Goal: Task Accomplishment & Management: Use online tool/utility

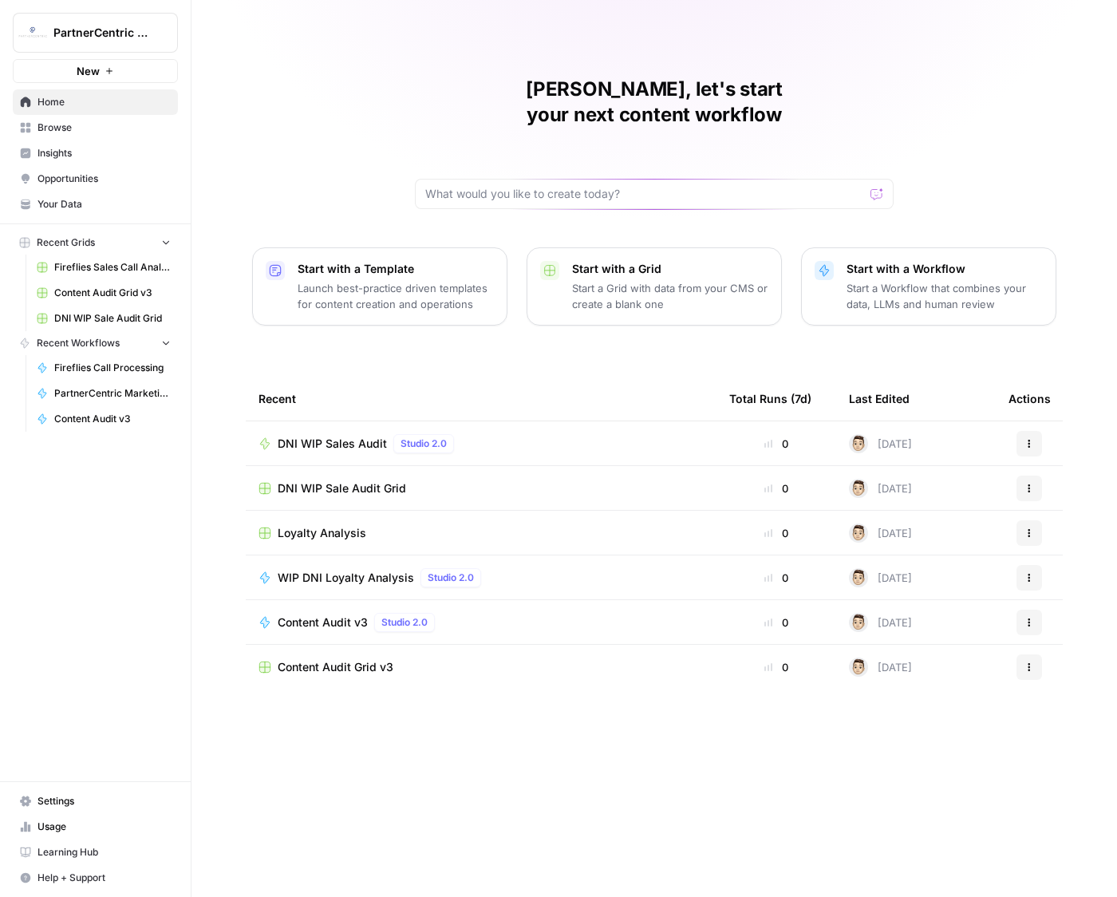
click at [362, 436] on span "DNI WIP Sales Audit" at bounding box center [332, 444] width 109 height 16
click at [382, 480] on span "DNI WIP Sale Audit Grid" at bounding box center [342, 488] width 128 height 16
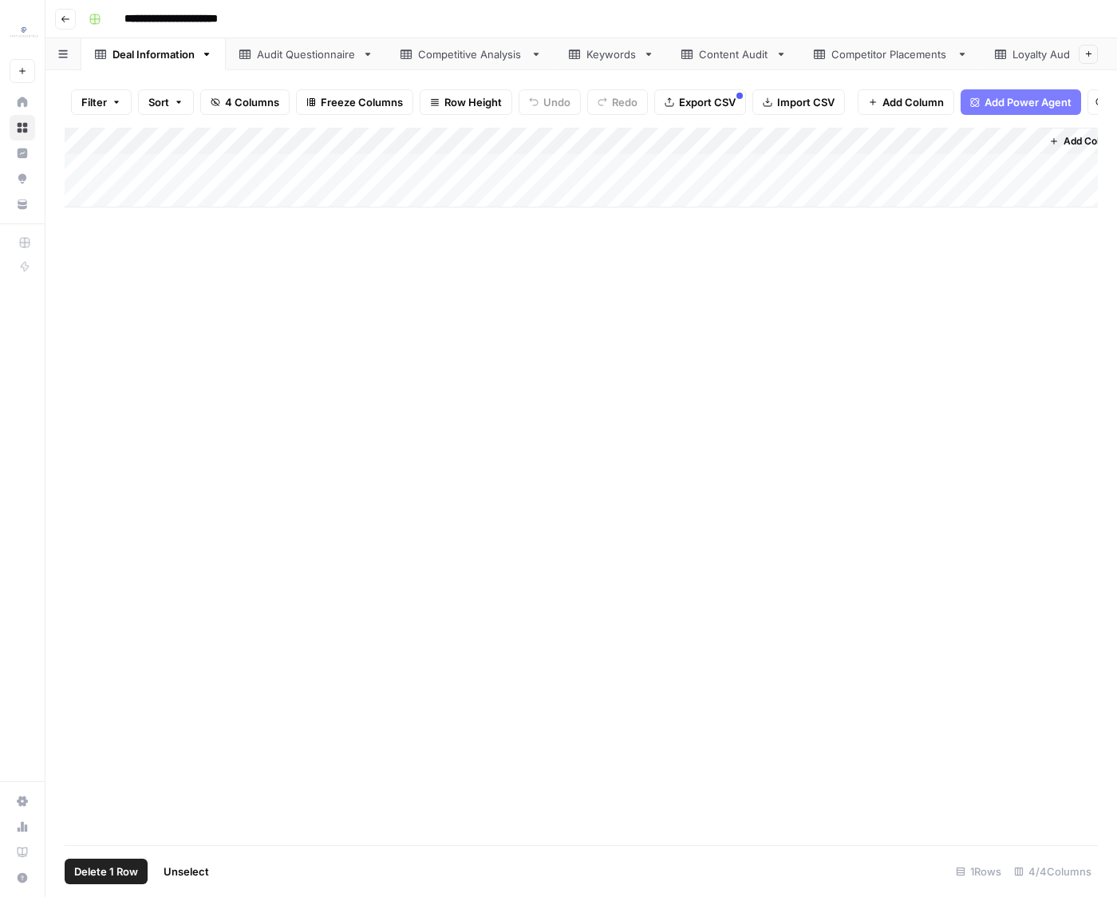
click at [90, 141] on div "Add Column" at bounding box center [581, 168] width 1033 height 80
click at [99, 872] on span "Delete 1 Row" at bounding box center [106, 871] width 64 height 16
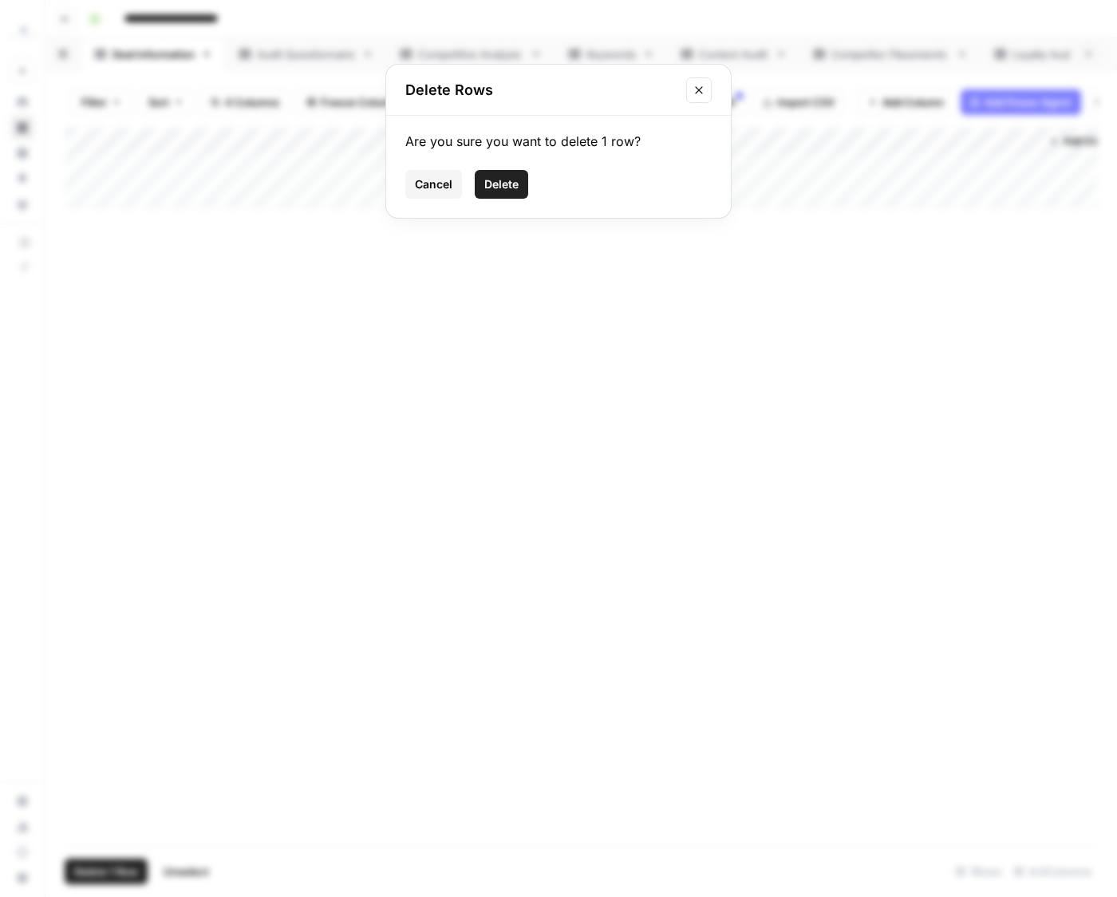
click at [507, 195] on button "Delete" at bounding box center [501, 184] width 53 height 29
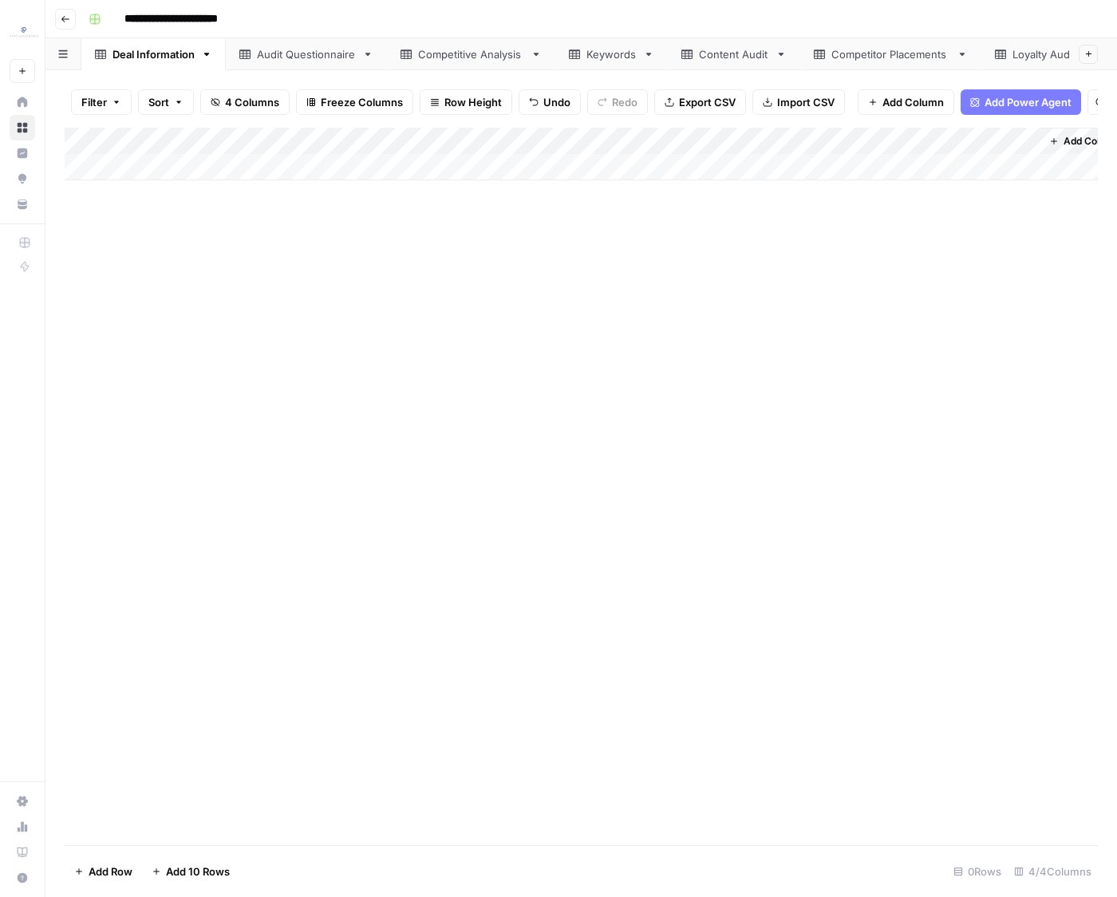
click at [339, 68] on div "**********" at bounding box center [580, 448] width 1071 height 897
click at [333, 58] on div "Audit Questionnaire" at bounding box center [306, 54] width 99 height 16
click at [89, 147] on div "Add Column" at bounding box center [581, 486] width 1033 height 717
click at [137, 870] on span "Delete 30 Rows" at bounding box center [113, 871] width 78 height 16
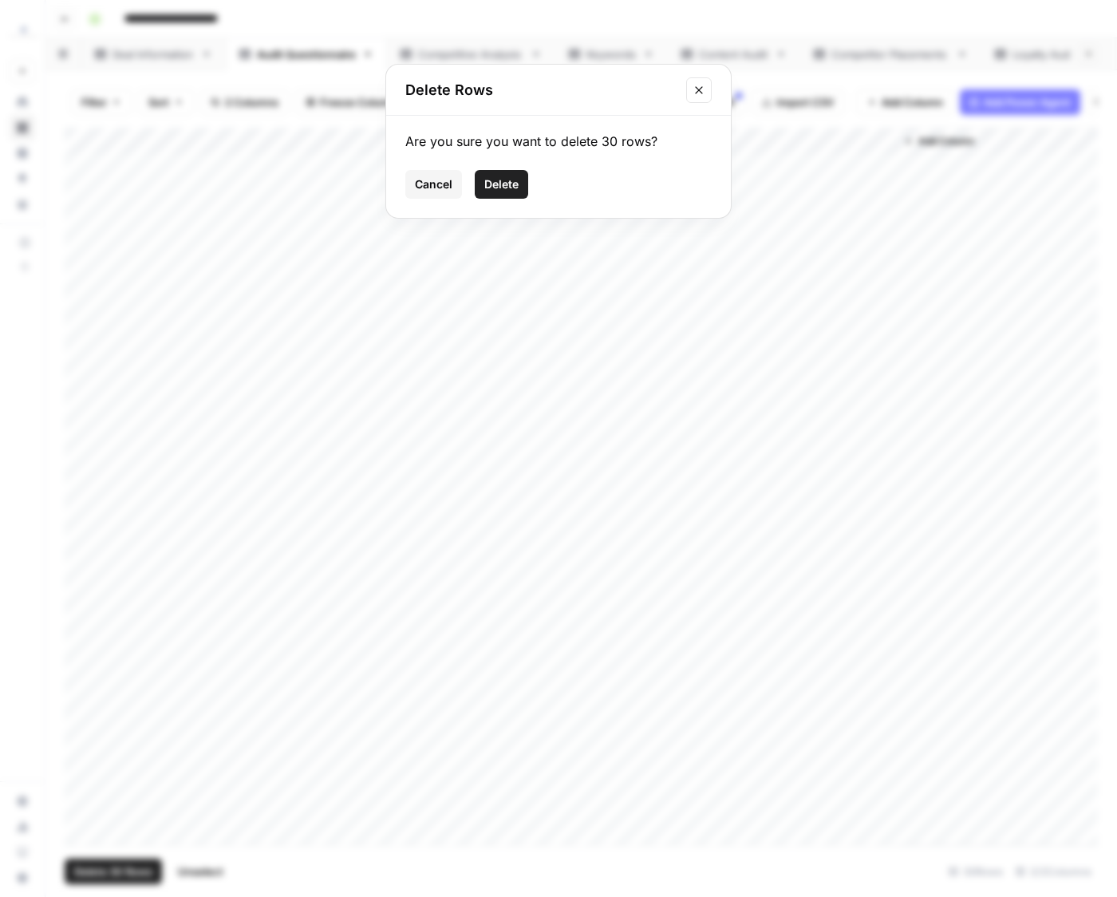
click at [505, 201] on div "Are you sure you want to delete 30 rows? Cancel Delete" at bounding box center [558, 167] width 345 height 102
click at [505, 188] on span "Delete" at bounding box center [501, 184] width 34 height 16
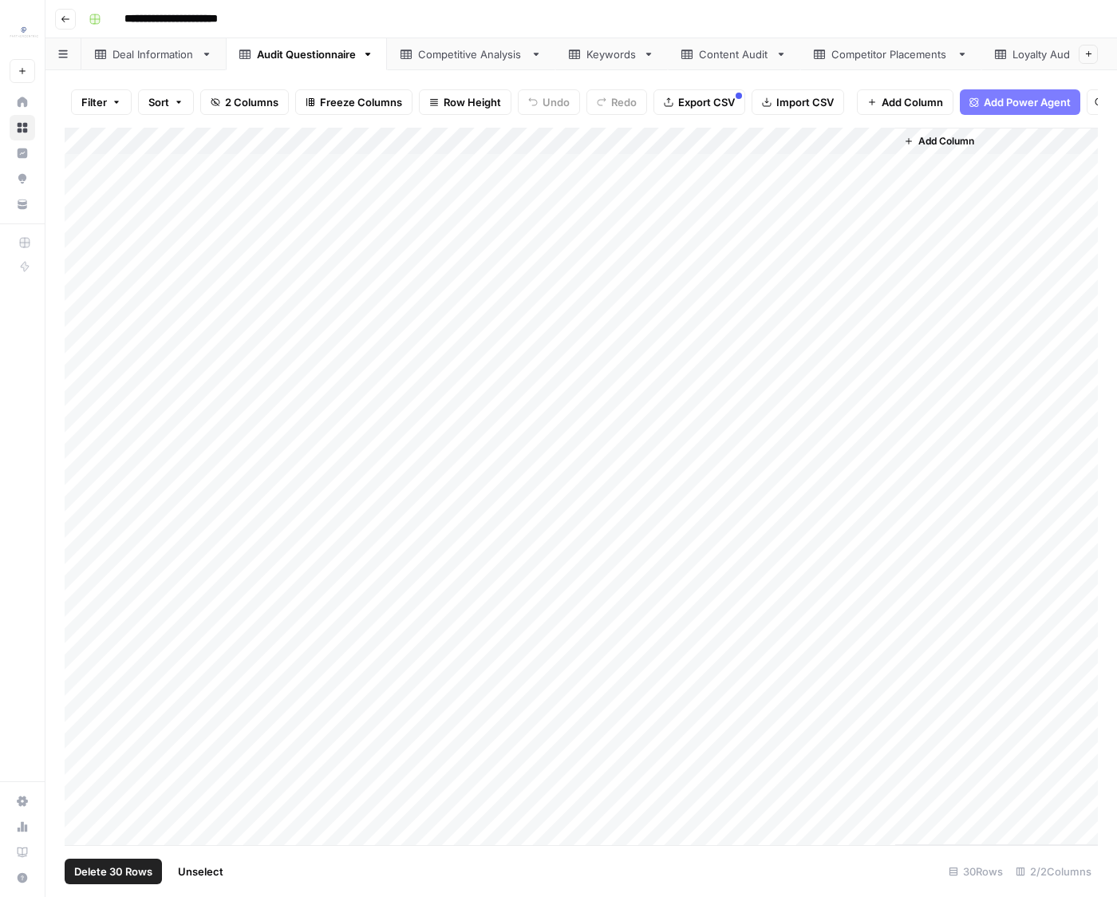
click at [431, 50] on div "Competitive Analysis" at bounding box center [471, 54] width 106 height 16
click at [92, 139] on div "Add Column" at bounding box center [581, 235] width 1033 height 215
click at [134, 864] on span "Delete 6 Rows" at bounding box center [109, 871] width 71 height 16
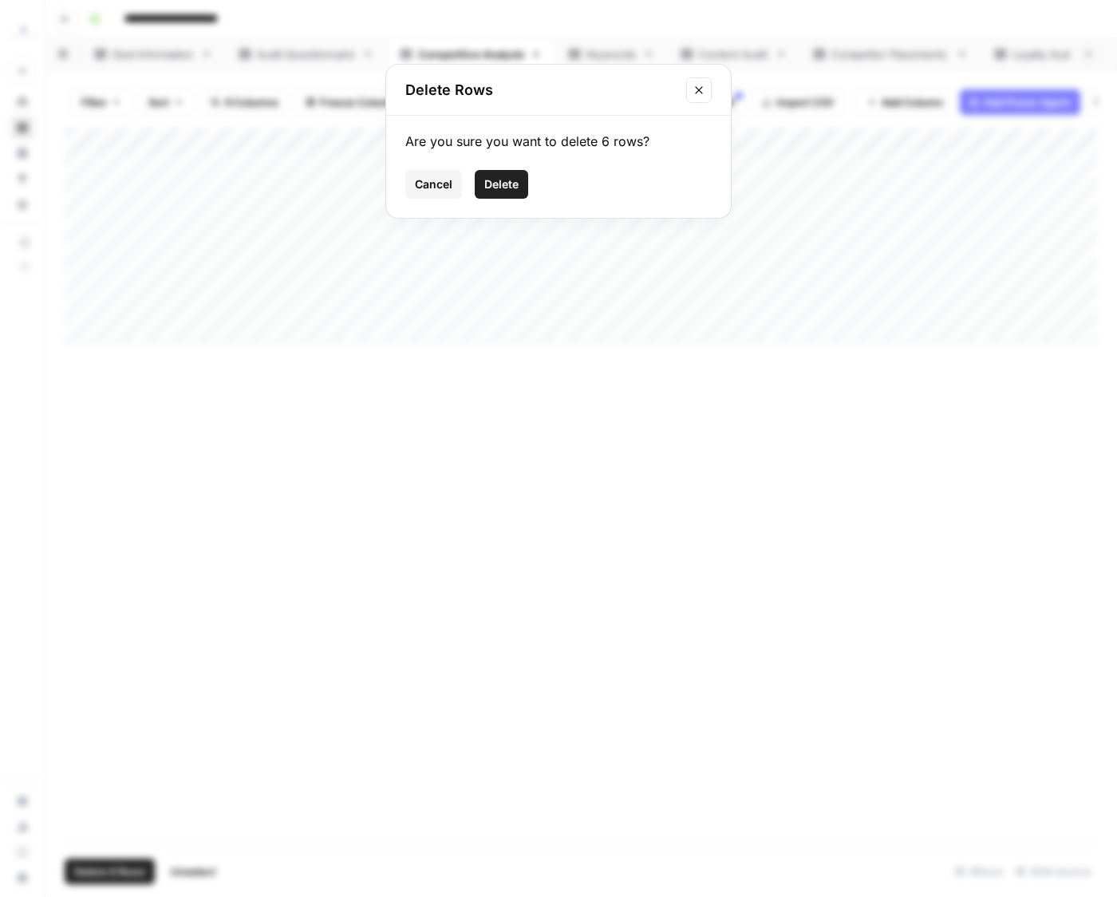
click at [495, 196] on button "Delete" at bounding box center [501, 184] width 53 height 29
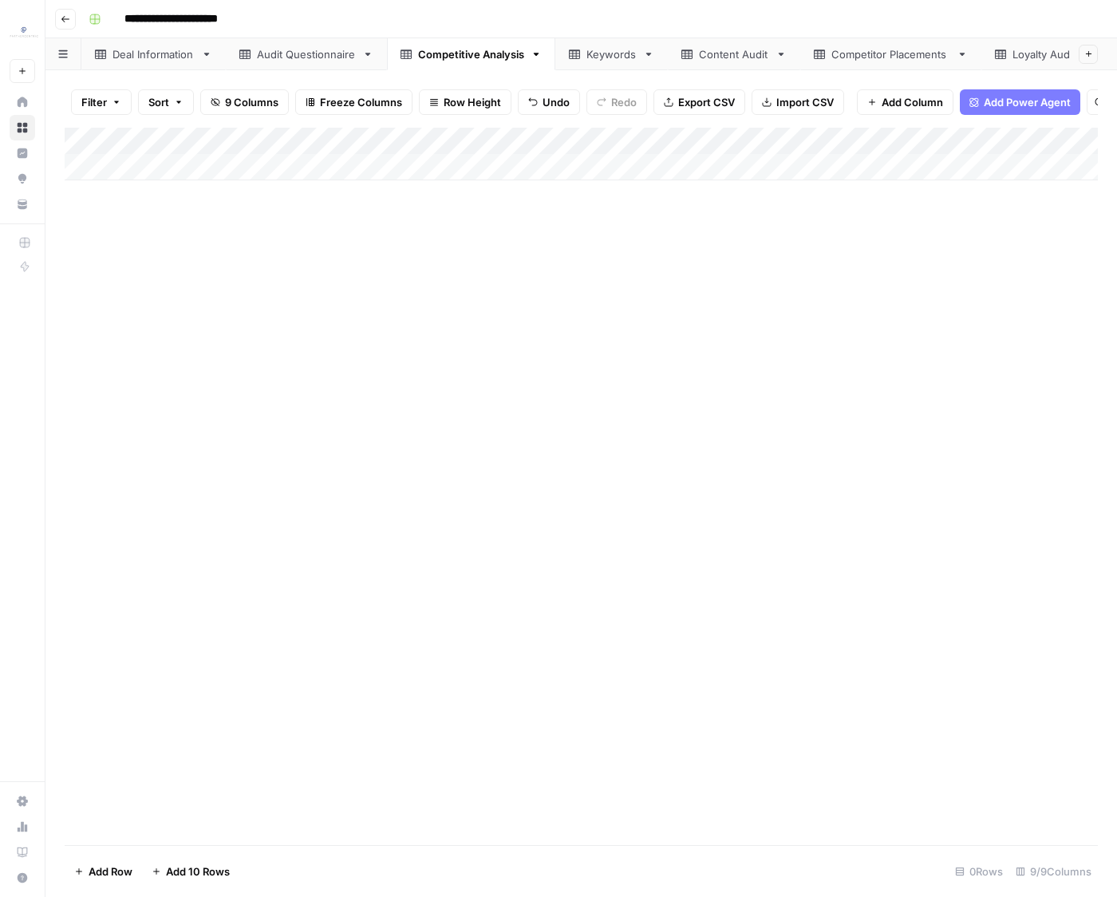
click at [572, 51] on icon at bounding box center [574, 54] width 11 height 11
click at [89, 142] on div "Add Column" at bounding box center [581, 263] width 1033 height 270
click at [128, 872] on span "Delete 8 Rows" at bounding box center [109, 871] width 71 height 16
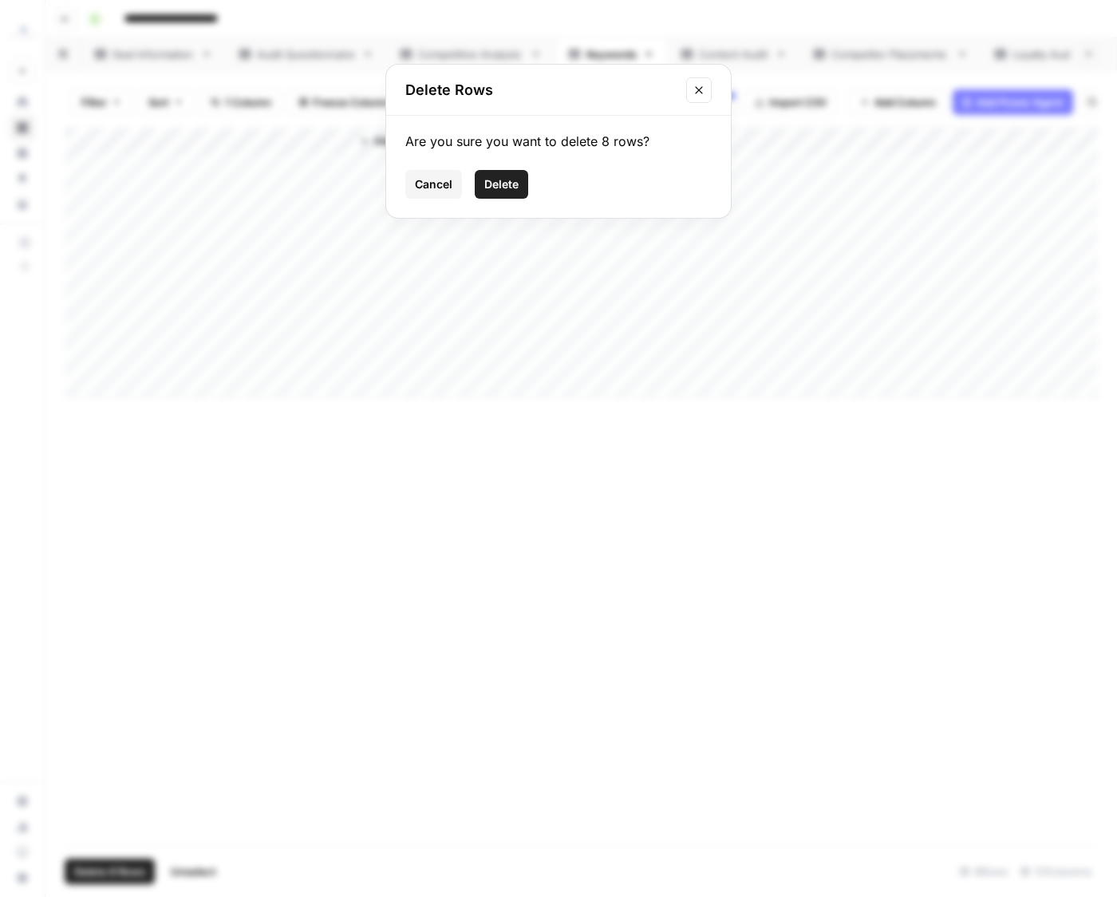
click at [509, 191] on span "Delete" at bounding box center [501, 184] width 34 height 16
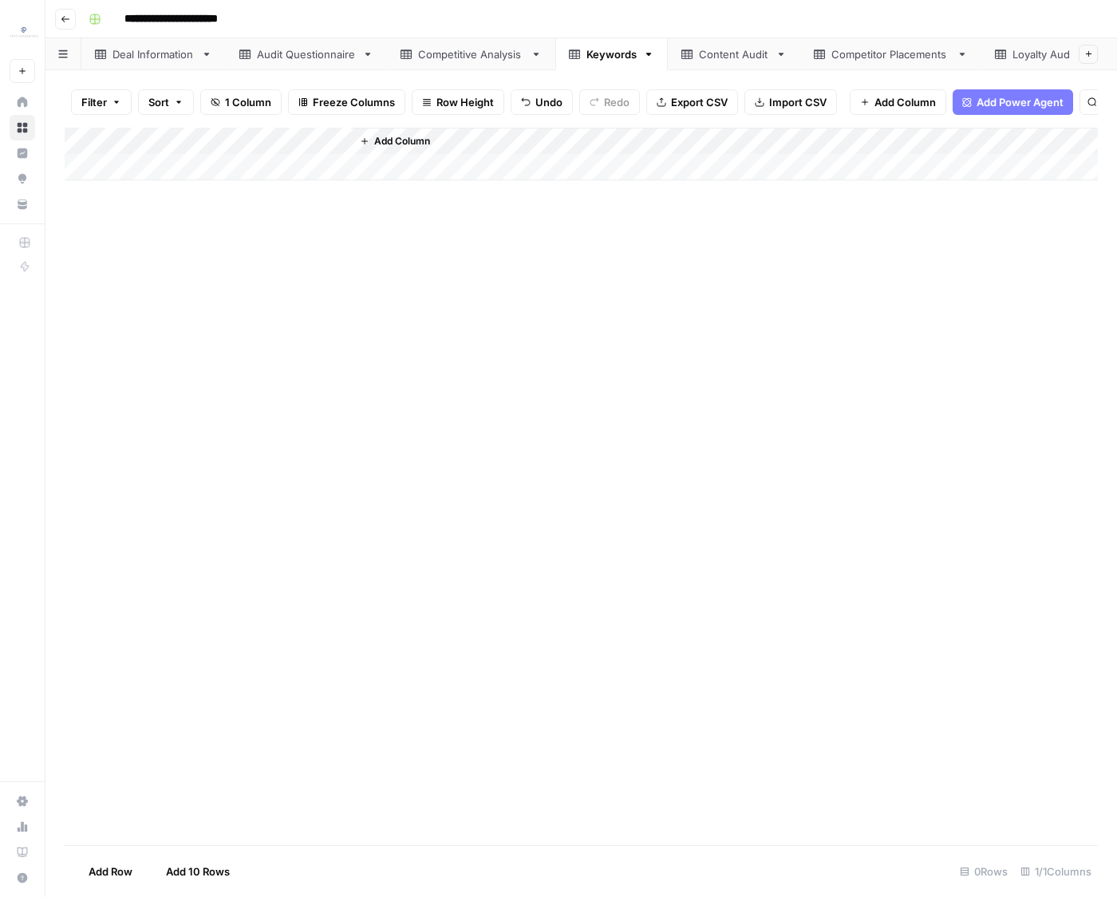
click at [706, 73] on div "Filter Sort 1 Column Freeze Columns Row Height Undo Redo Export CSV Import CSV …" at bounding box center [580, 483] width 1071 height 826
click at [708, 61] on div "Content Audit" at bounding box center [734, 54] width 70 height 16
click at [99, 140] on div "Add Column" at bounding box center [581, 290] width 1033 height 324
click at [111, 857] on footer "Delete 10 Rows Unselect 10 Rows 2/2 Columns" at bounding box center [581, 871] width 1033 height 52
click at [111, 864] on span "Delete 10 Rows" at bounding box center [112, 871] width 77 height 16
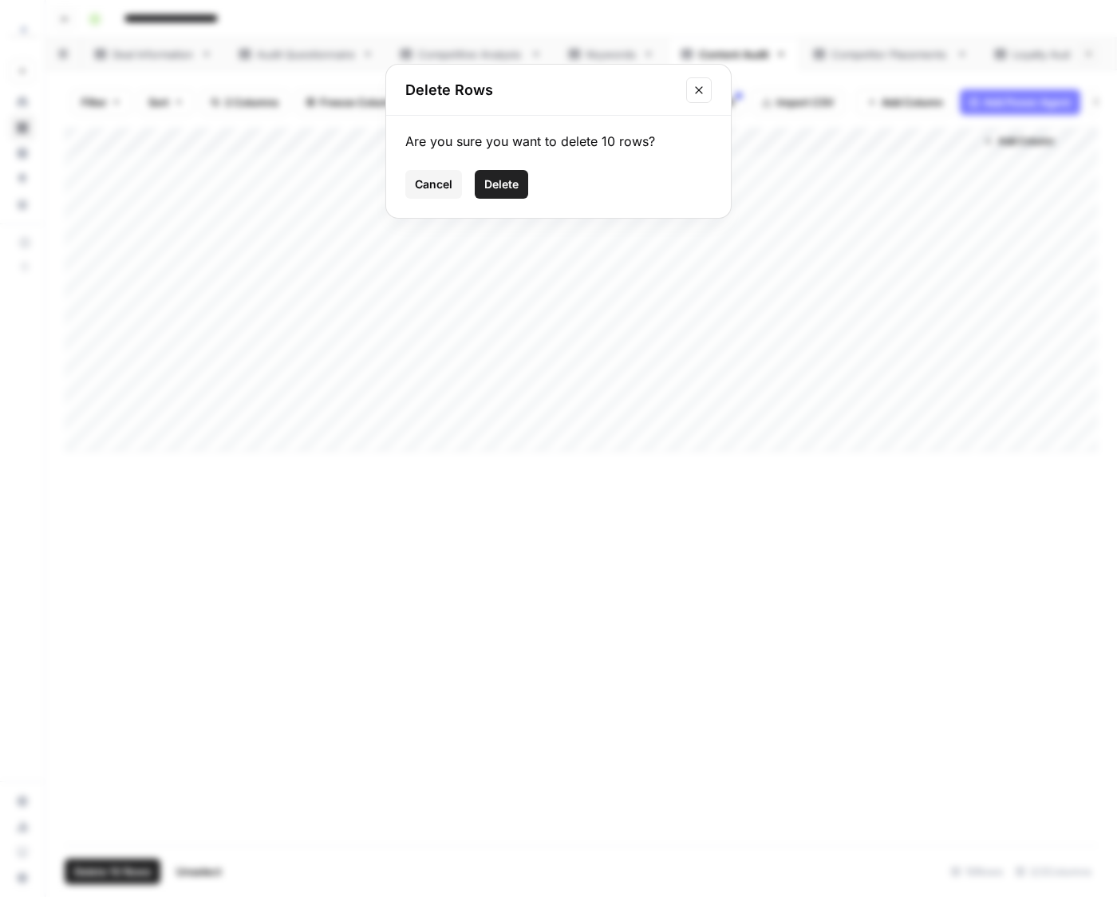
click at [520, 185] on button "Delete" at bounding box center [501, 184] width 53 height 29
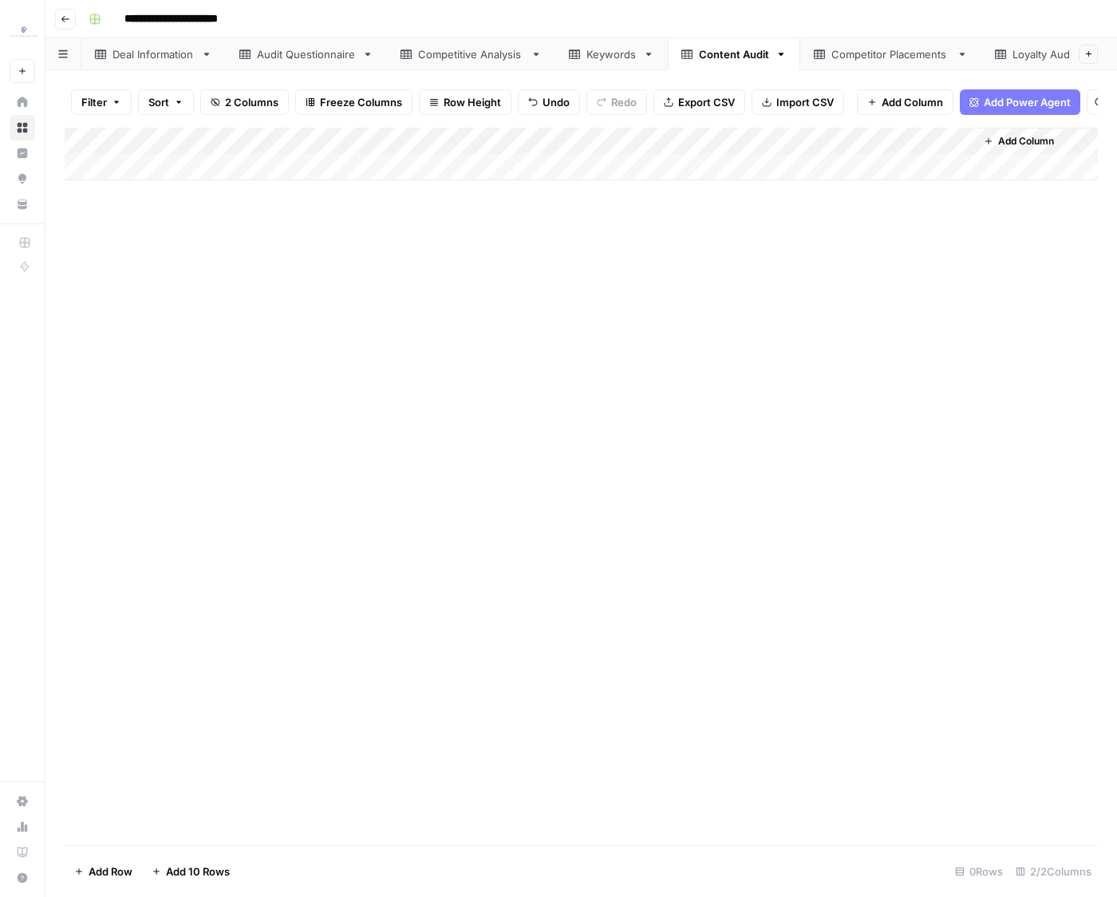
click at [894, 54] on div "Competitor Placements" at bounding box center [890, 54] width 119 height 16
click at [87, 136] on div "Add Column" at bounding box center [581, 290] width 1033 height 324
click at [138, 863] on span "Delete 10 Rows" at bounding box center [112, 871] width 77 height 16
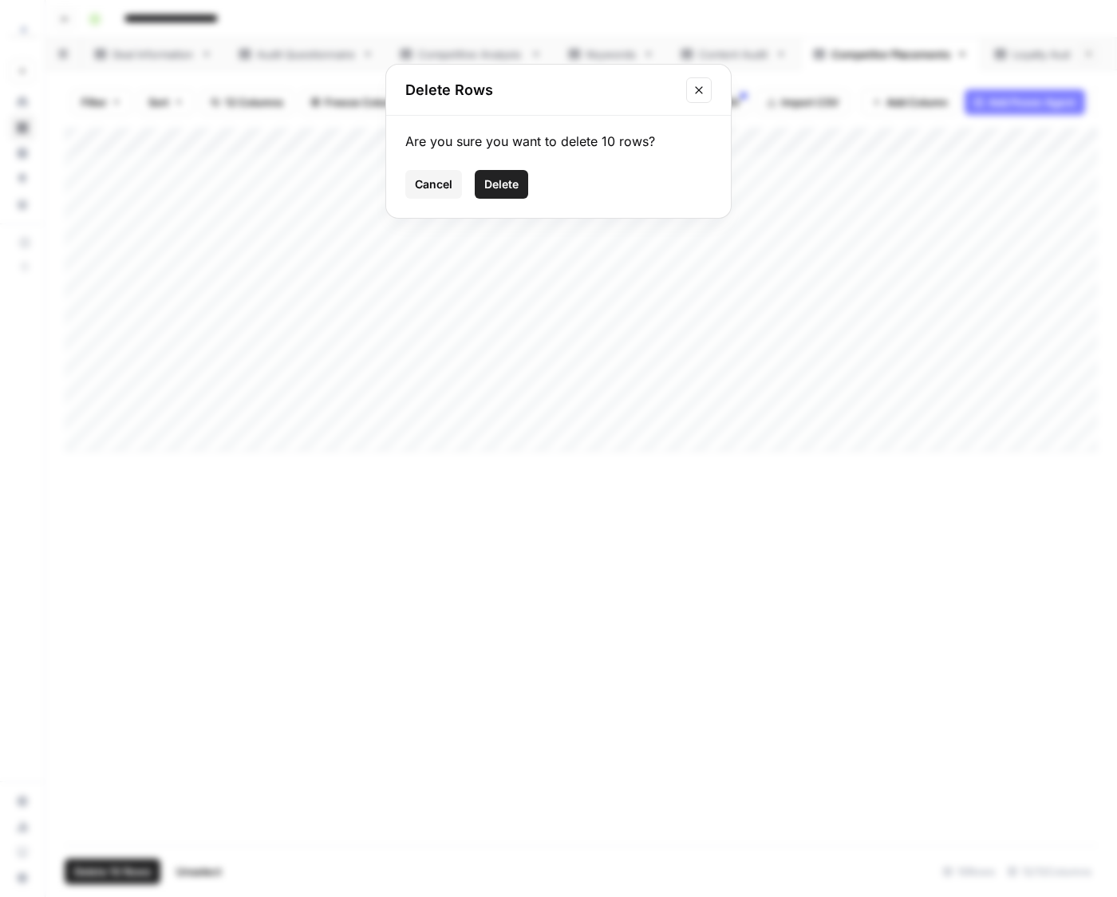
click at [499, 177] on span "Delete" at bounding box center [501, 184] width 34 height 16
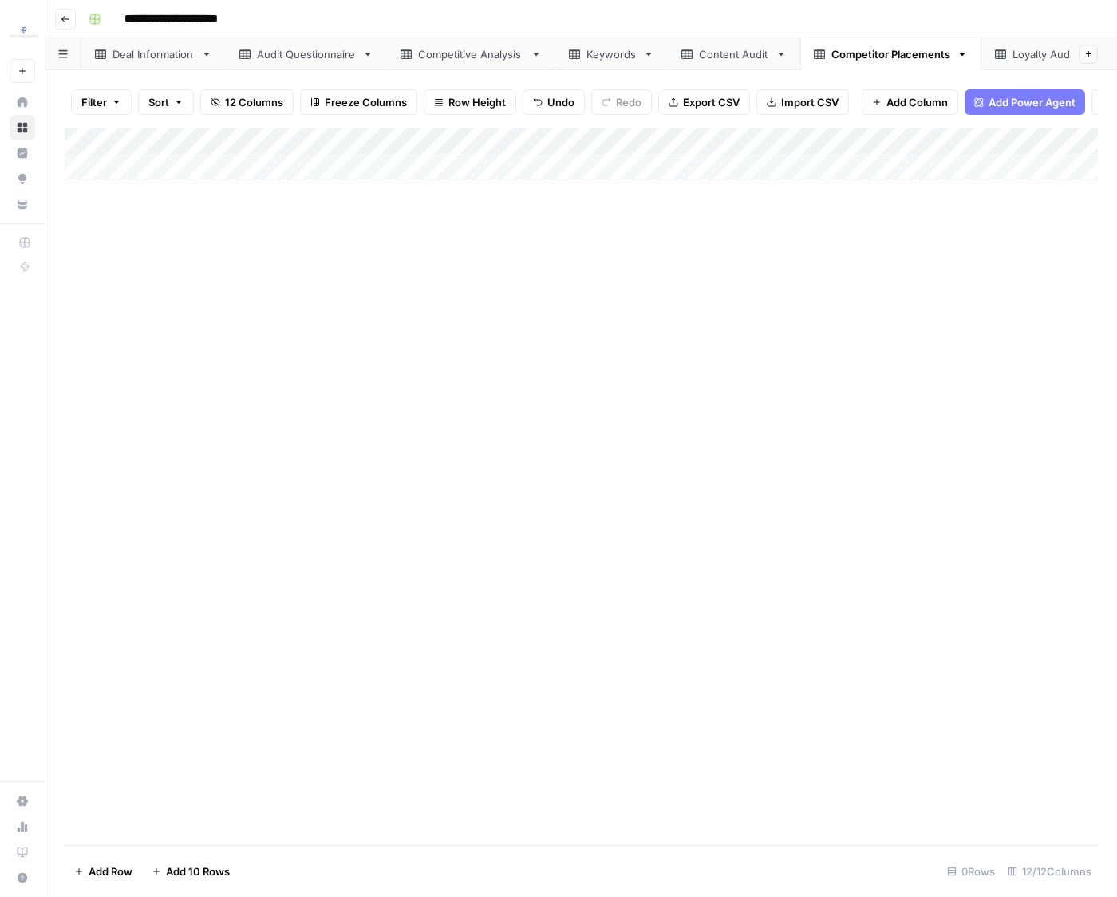
click at [1008, 65] on link "Loyalty Audit" at bounding box center [1045, 54] width 128 height 32
click at [97, 142] on div "Add Column" at bounding box center [581, 195] width 1033 height 134
click at [80, 856] on footer "Delete 3 Rows Unselect 3 Rows 4/4 Columns" at bounding box center [581, 871] width 1033 height 52
click at [80, 866] on span "Delete 3 Rows" at bounding box center [109, 871] width 71 height 16
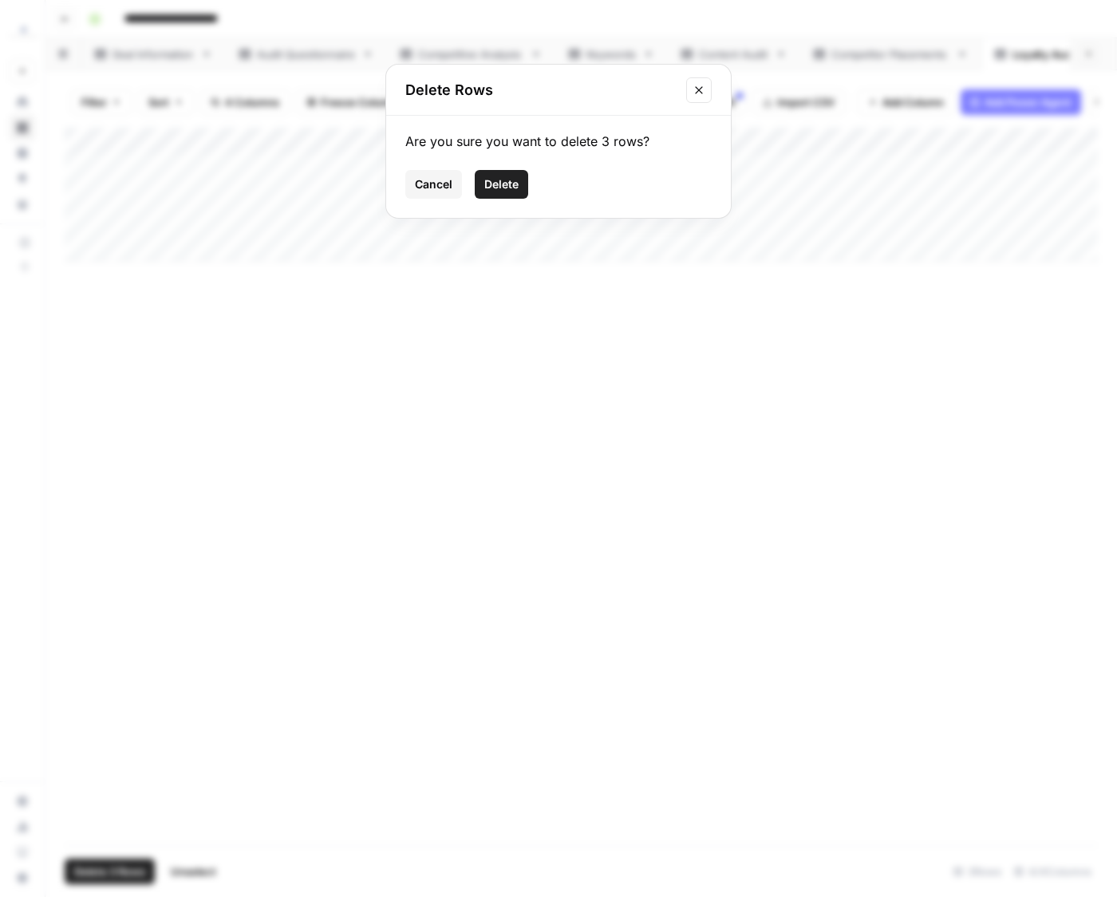
click at [514, 193] on button "Delete" at bounding box center [501, 184] width 53 height 29
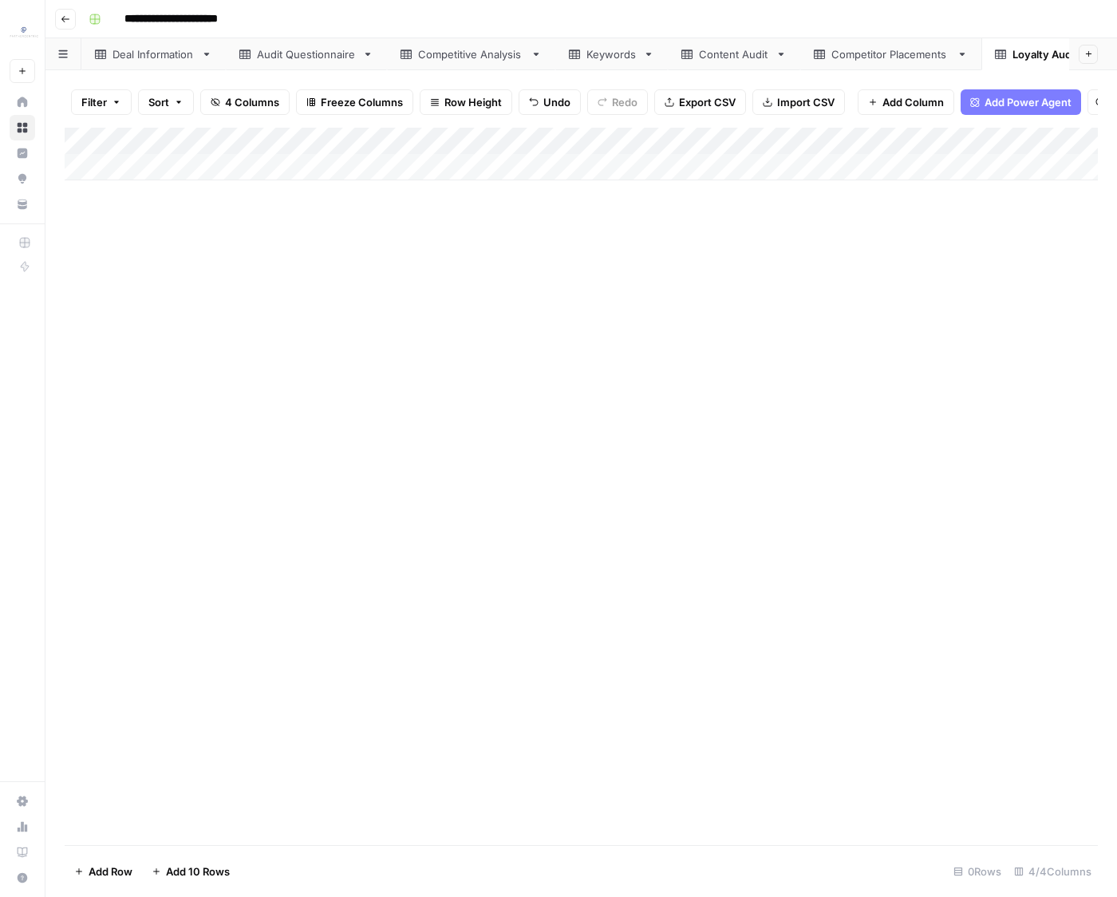
scroll to position [0, 214]
click at [964, 46] on div "Loyalty Share of Voice" at bounding box center [982, 54] width 111 height 16
drag, startPoint x: 95, startPoint y: 140, endPoint x: 113, endPoint y: 219, distance: 81.1
click at [101, 142] on div "Add Column" at bounding box center [581, 195] width 1033 height 134
click at [160, 873] on div "Delete 3 Rows Unselect" at bounding box center [145, 871] width 161 height 26
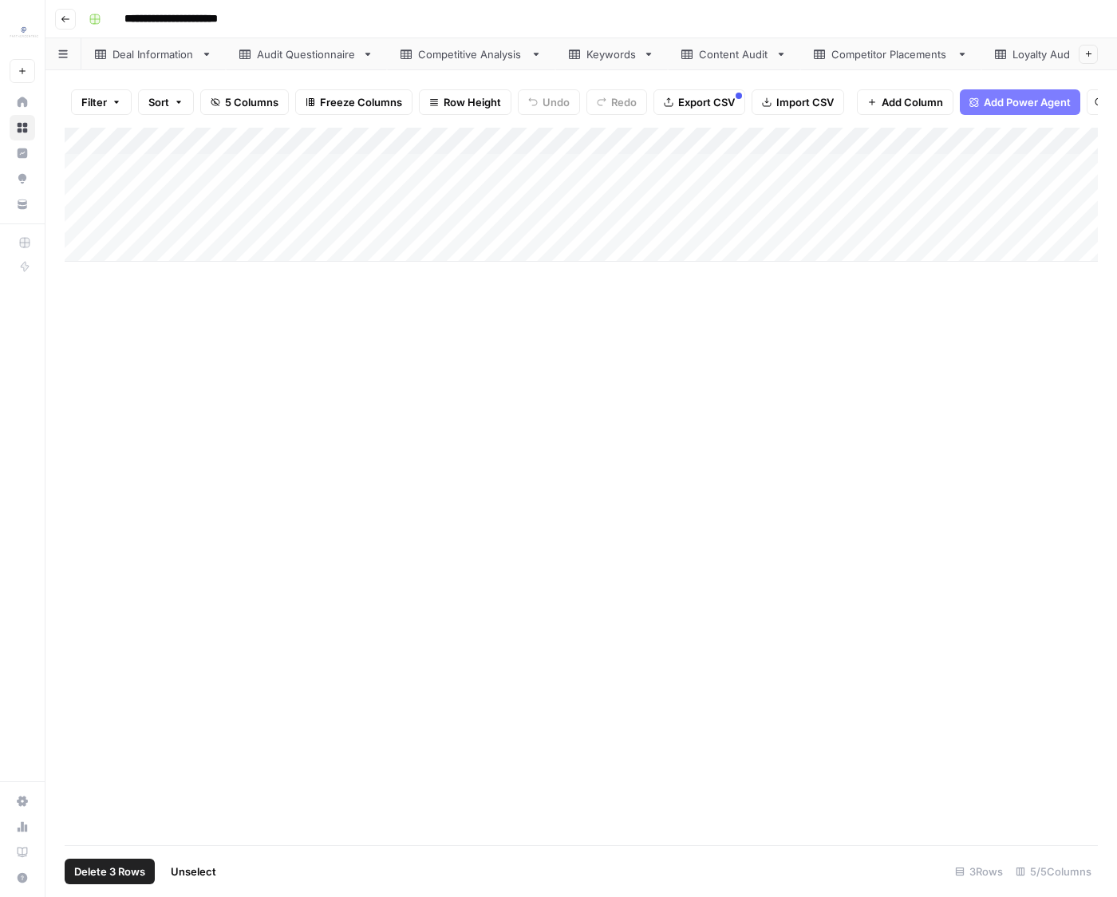
click at [104, 868] on span "Delete 3 Rows" at bounding box center [109, 871] width 71 height 16
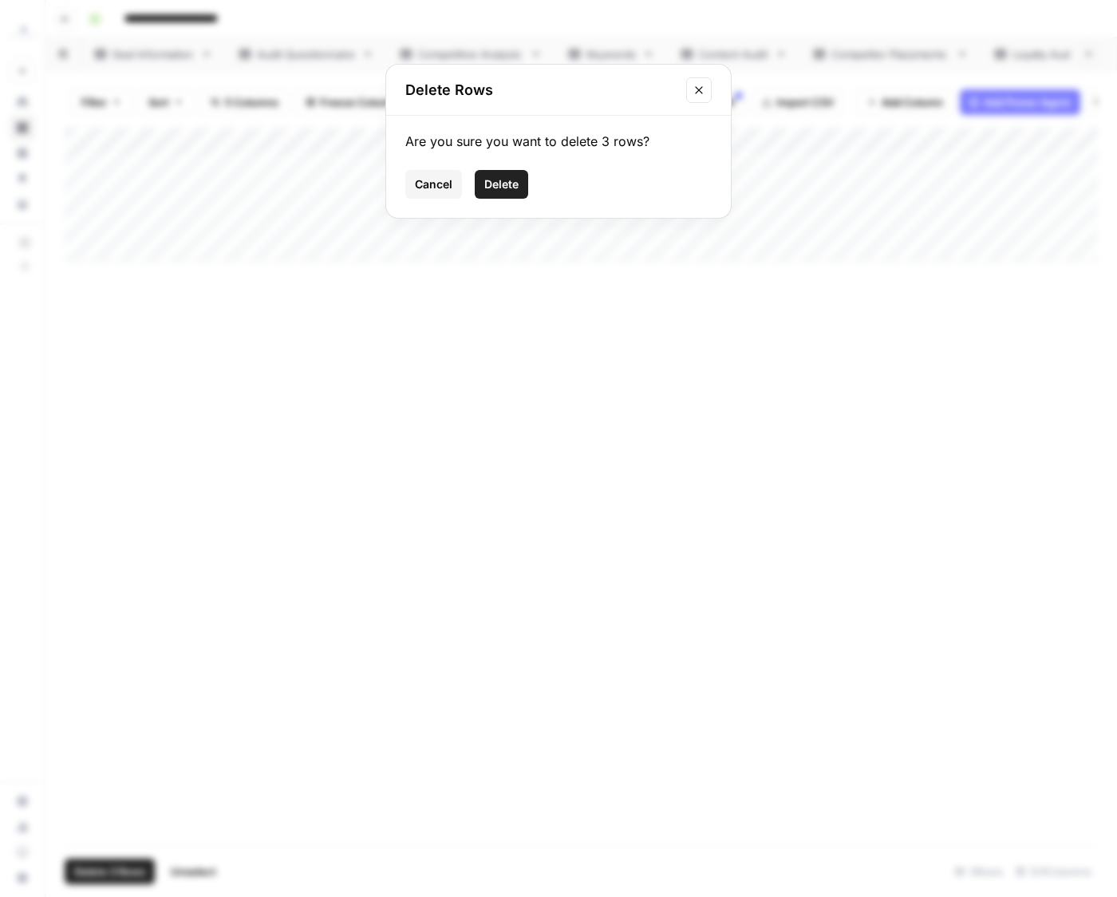
click at [523, 195] on button "Delete" at bounding box center [501, 184] width 53 height 29
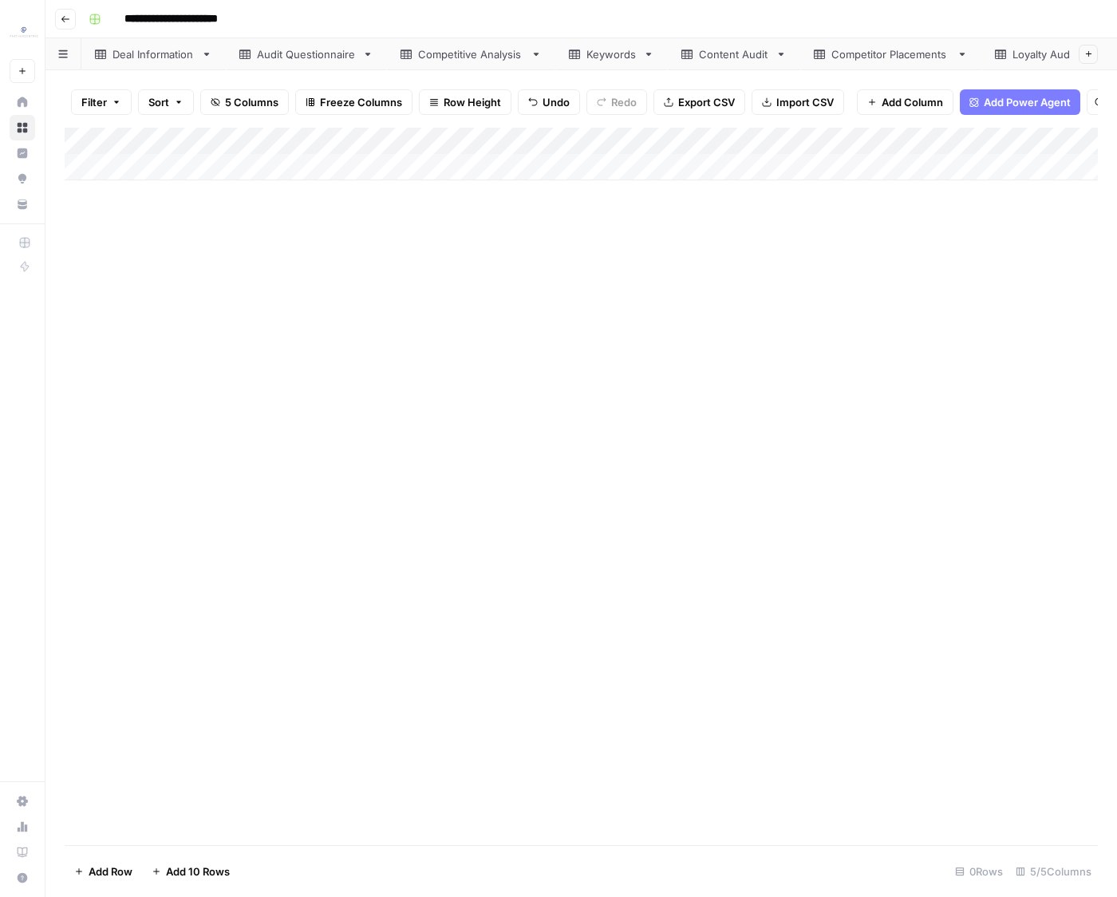
click at [154, 61] on div "Deal Information" at bounding box center [153, 54] width 82 height 16
click at [319, 62] on link "Audit Questionnaire" at bounding box center [306, 54] width 161 height 32
click at [455, 57] on div "Competitive Analysis" at bounding box center [471, 54] width 106 height 16
click at [611, 60] on div "Keywords" at bounding box center [611, 54] width 50 height 16
click at [721, 53] on div "Content Audit" at bounding box center [734, 54] width 70 height 16
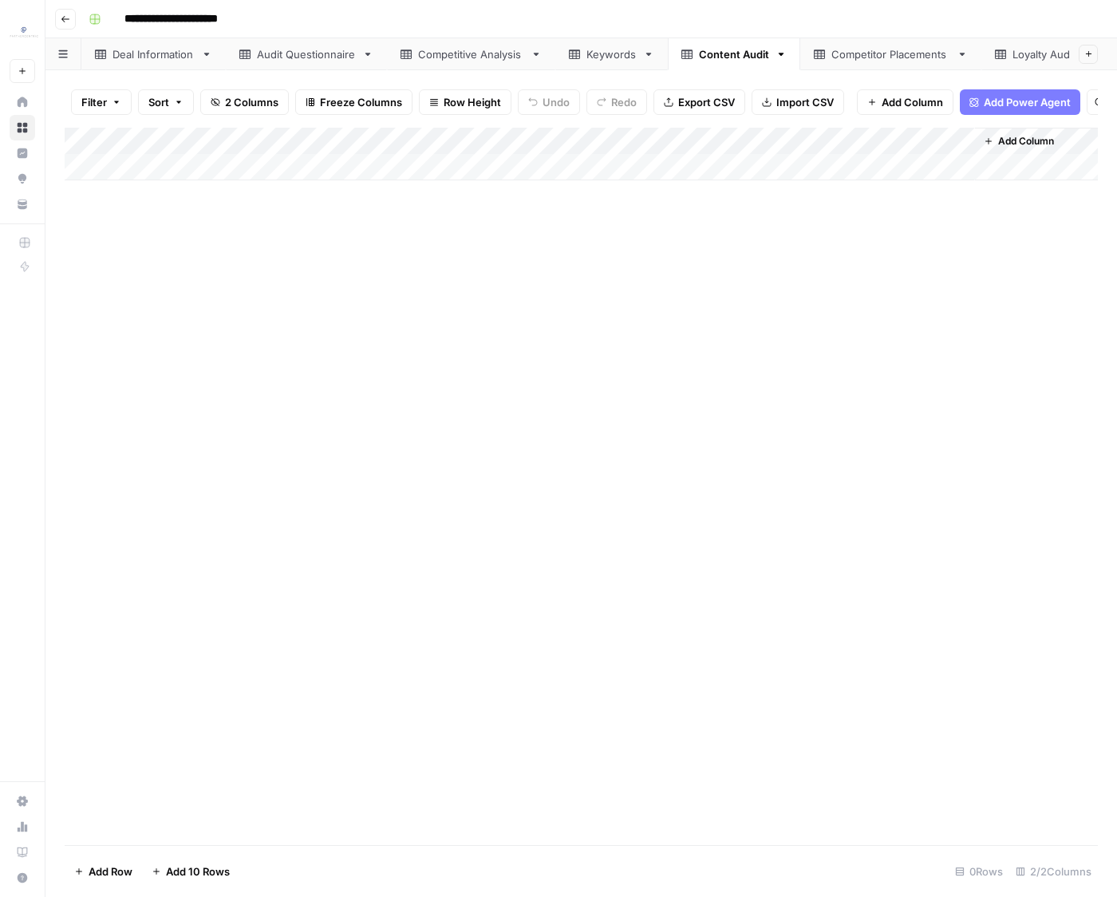
click at [600, 56] on div "Keywords" at bounding box center [611, 54] width 50 height 16
click at [728, 61] on div "Content Audit" at bounding box center [734, 54] width 70 height 16
click at [611, 65] on link "Keywords" at bounding box center [611, 54] width 112 height 32
click at [88, 219] on div "Add Column" at bounding box center [581, 249] width 1033 height 243
click at [82, 279] on div "Add Column" at bounding box center [581, 249] width 1033 height 243
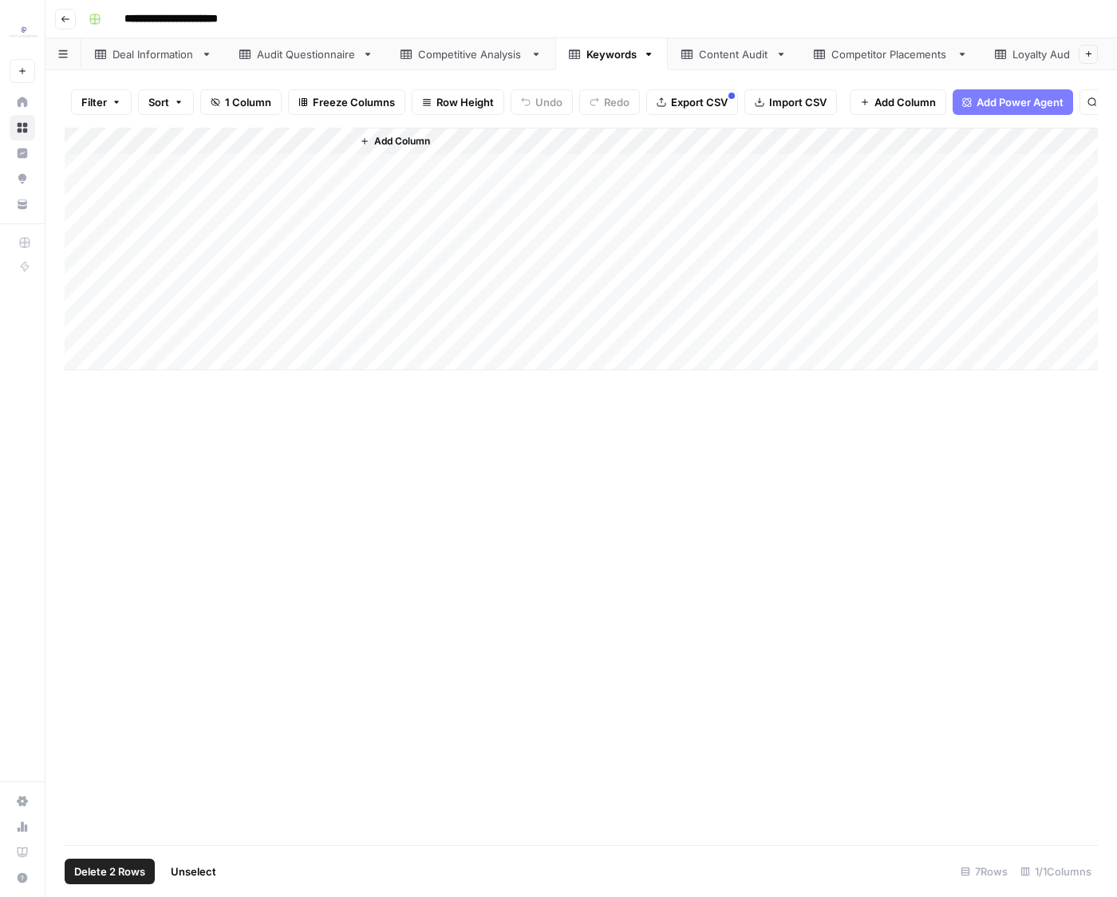
click at [135, 877] on span "Delete 2 Rows" at bounding box center [109, 871] width 71 height 16
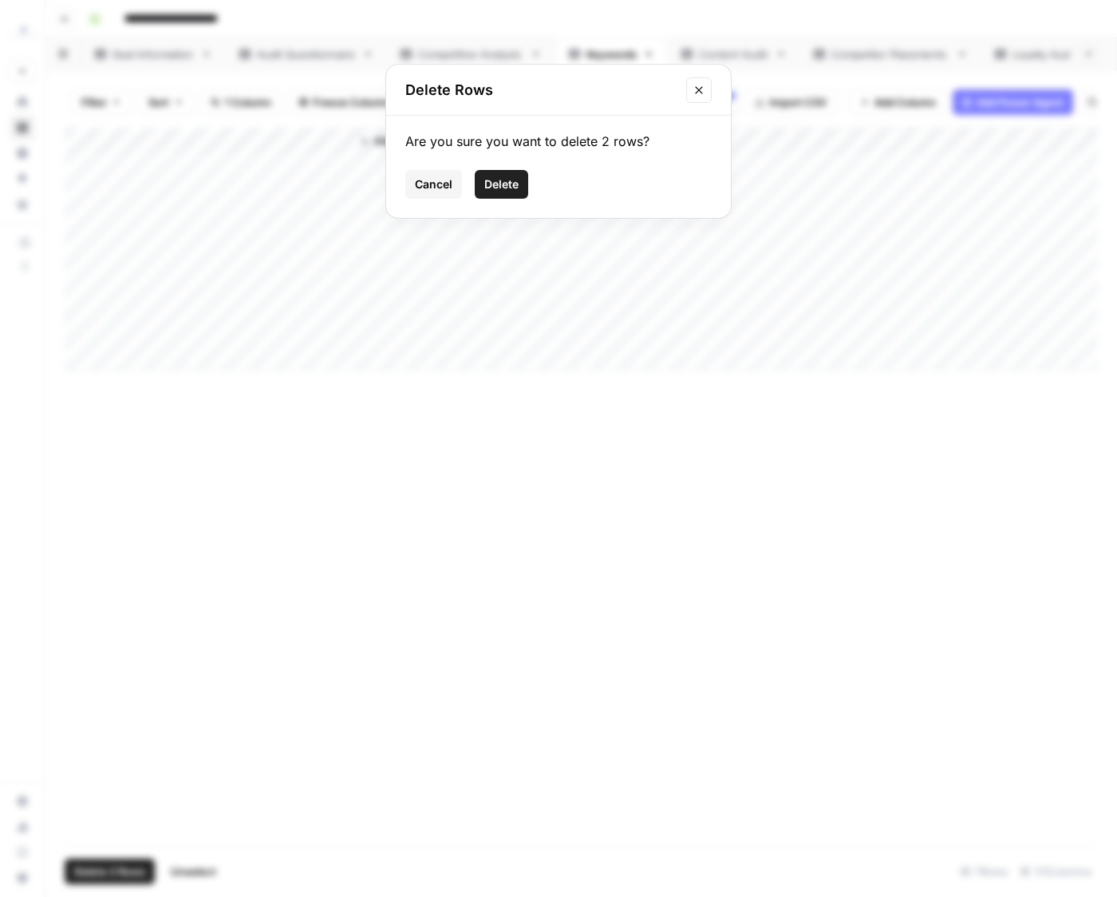
click at [507, 188] on span "Delete" at bounding box center [501, 184] width 34 height 16
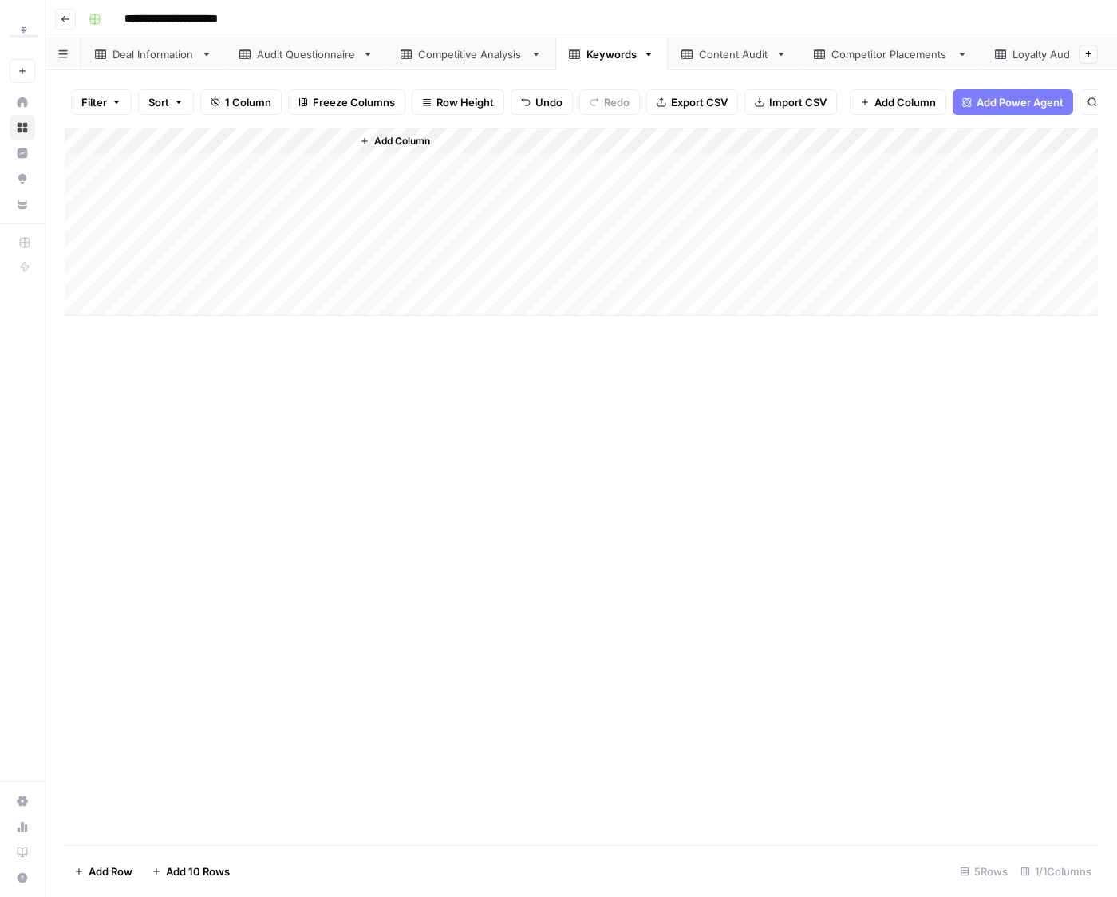
click at [694, 54] on div "Content Audit" at bounding box center [725, 54] width 88 height 16
click at [85, 168] on div "Add Column" at bounding box center [581, 290] width 1033 height 324
click at [76, 874] on span "Delete 1 Row" at bounding box center [106, 871] width 64 height 16
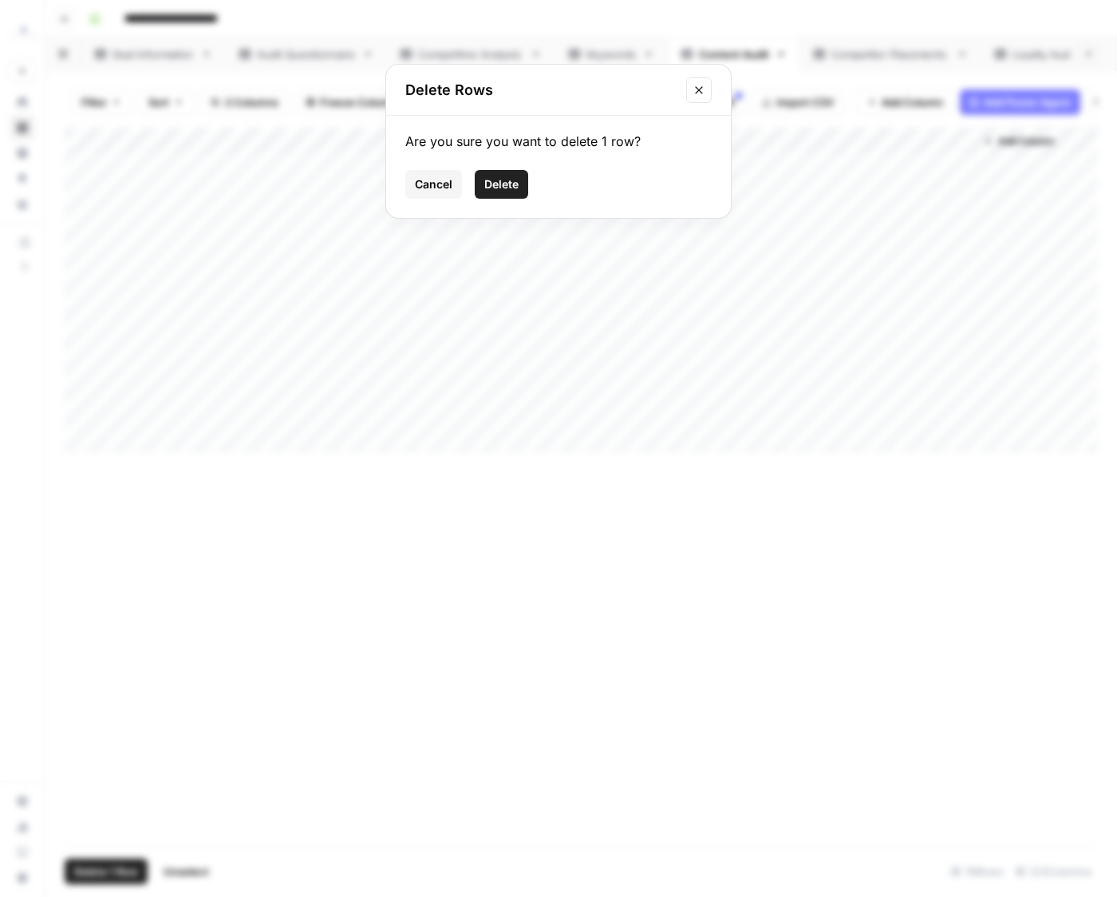
click at [519, 187] on button "Delete" at bounding box center [501, 184] width 53 height 29
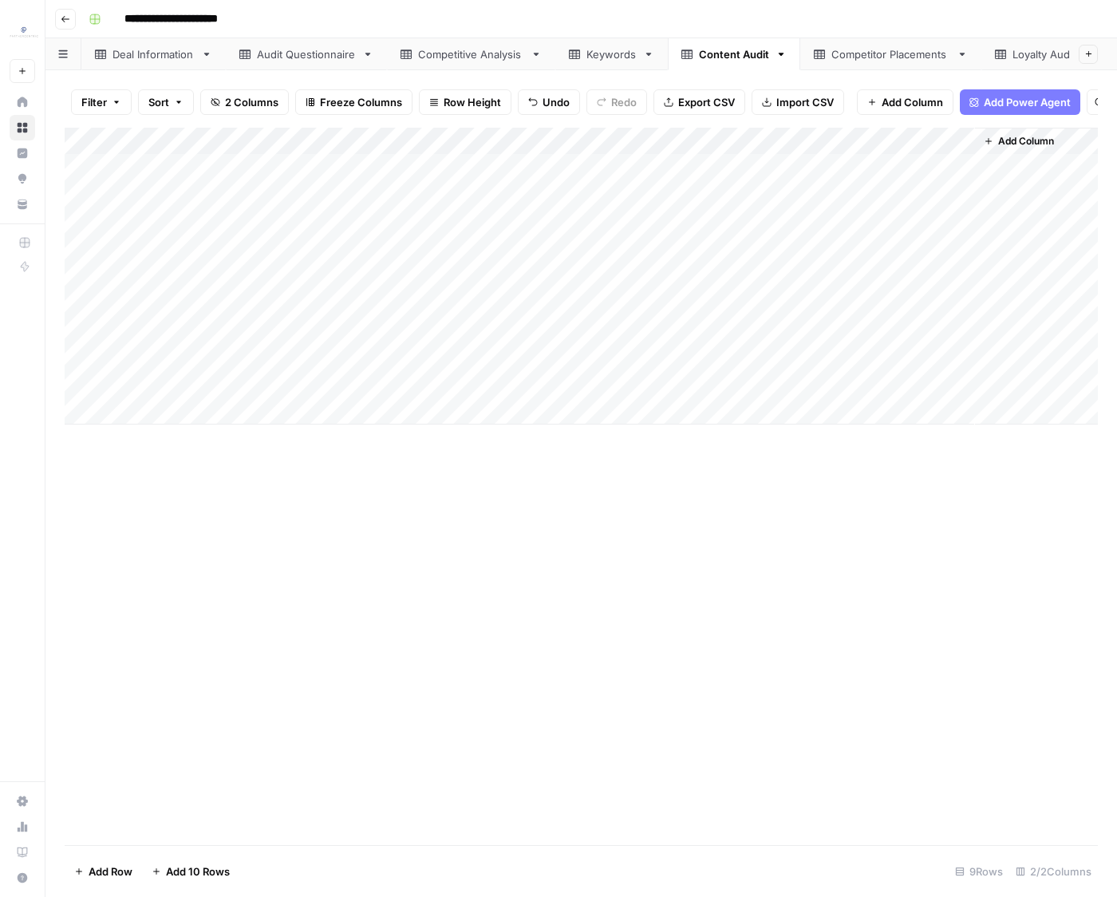
click at [823, 60] on div "Competitor Placements" at bounding box center [882, 54] width 136 height 16
click at [617, 54] on div "Keywords" at bounding box center [611, 54] width 50 height 16
click at [320, 166] on div "Add Column" at bounding box center [581, 222] width 1033 height 188
click at [314, 286] on div "Add Column" at bounding box center [581, 222] width 1033 height 188
click at [716, 52] on div "Content Audit" at bounding box center [734, 54] width 70 height 16
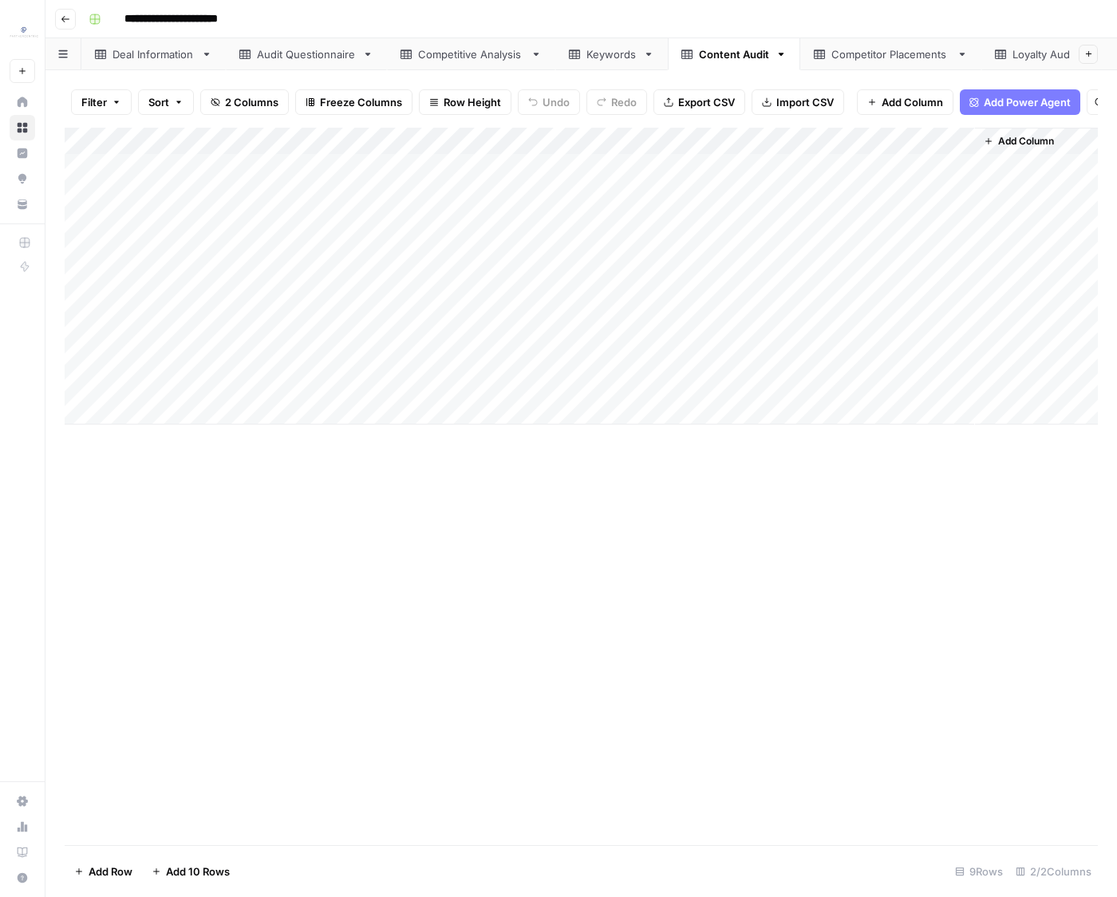
click at [333, 157] on div "Add Column" at bounding box center [581, 276] width 1033 height 297
click at [340, 370] on div "Add Column" at bounding box center [581, 276] width 1033 height 297
click at [333, 382] on div "Add Column" at bounding box center [581, 276] width 1033 height 297
click at [658, 168] on div "Add Column" at bounding box center [581, 276] width 1033 height 297
click at [643, 387] on div "Add Column" at bounding box center [581, 276] width 1033 height 297
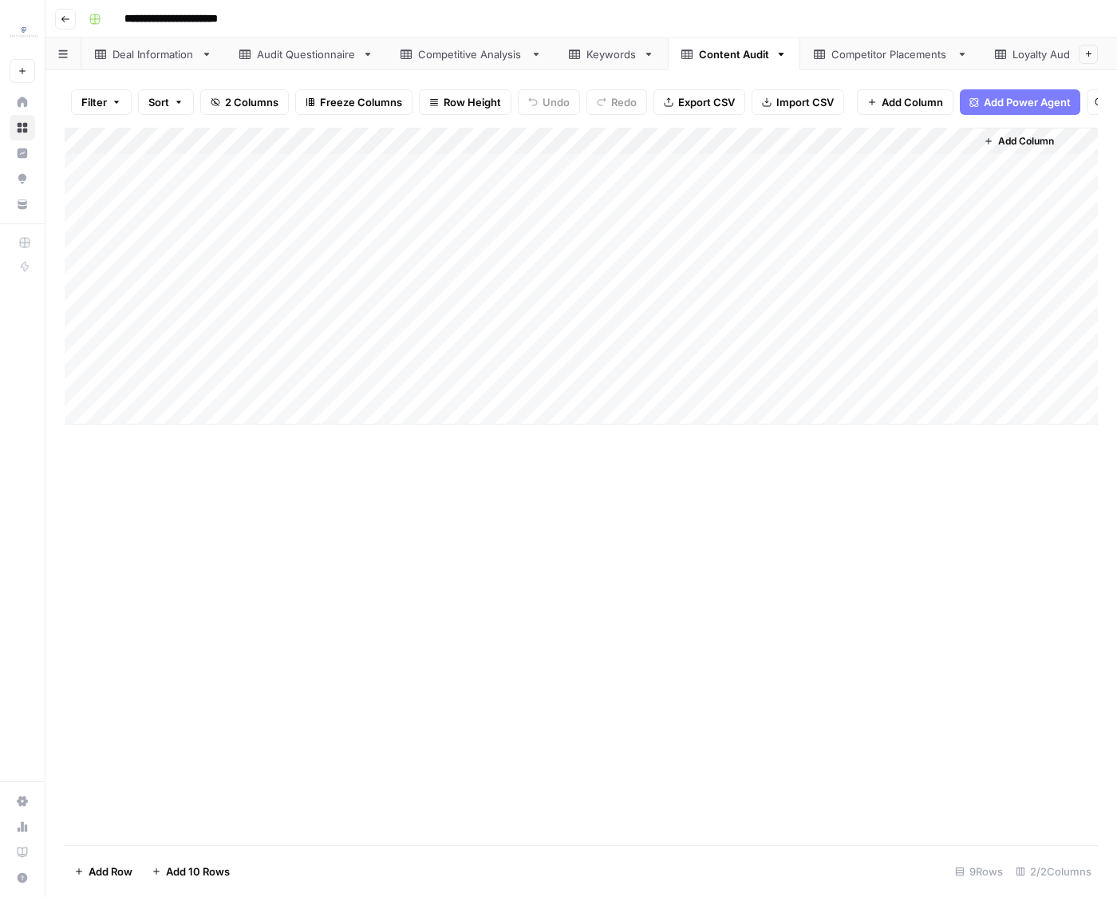
click at [840, 60] on div "Competitor Placements" at bounding box center [890, 54] width 119 height 16
click at [171, 168] on div "Add Column" at bounding box center [581, 249] width 1033 height 243
click at [804, 333] on div "Add Column" at bounding box center [581, 249] width 1033 height 243
click at [708, 57] on div "Content Audit" at bounding box center [734, 54] width 70 height 16
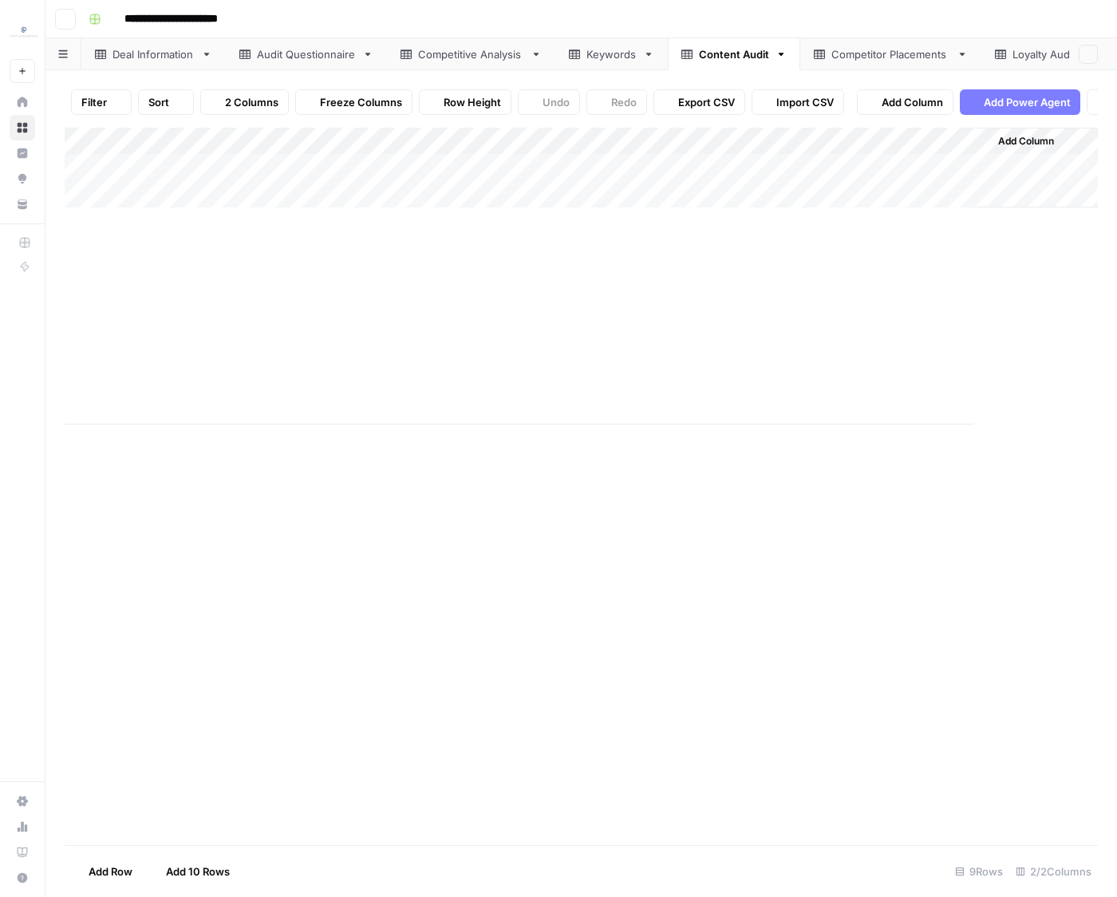
click at [463, 66] on link "Competitive Analysis" at bounding box center [471, 54] width 168 height 32
click at [239, 282] on div "Add Column" at bounding box center [581, 222] width 1033 height 188
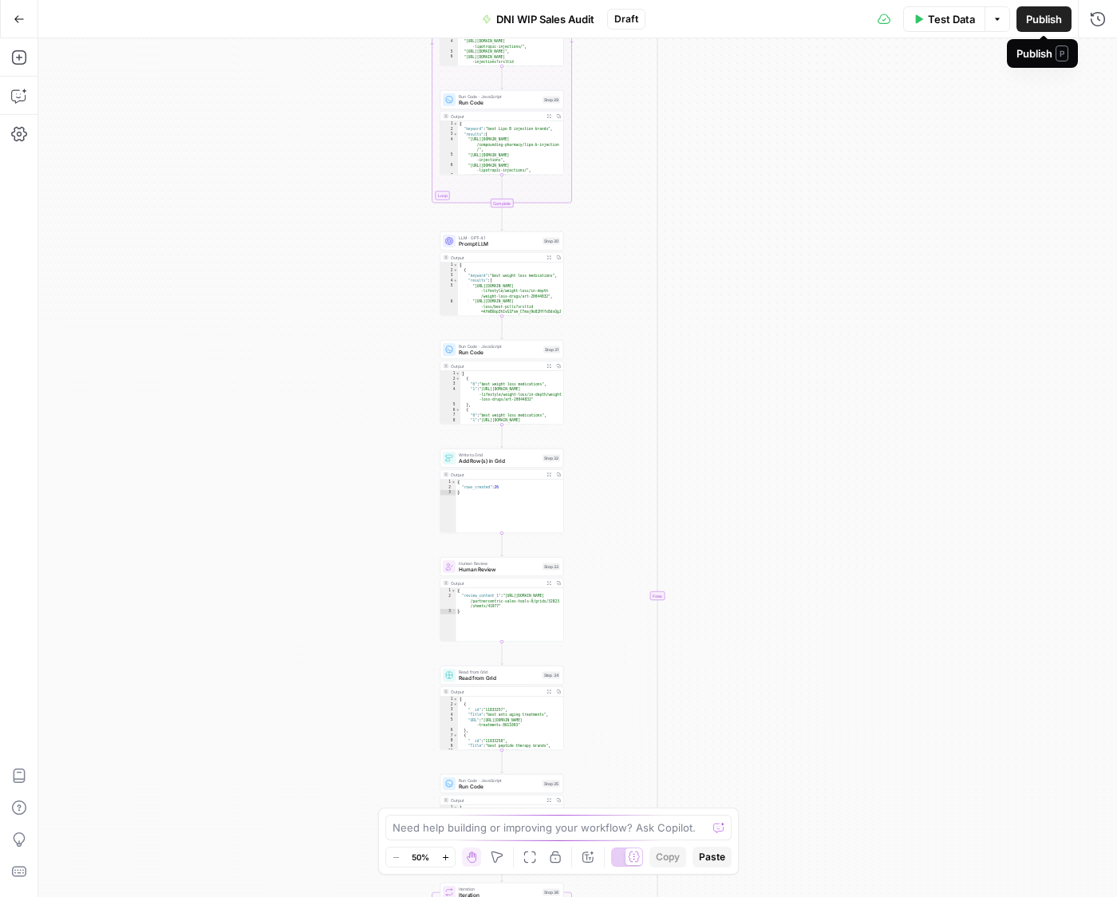
click at [571, 22] on span "DNI WIP Sales Audit" at bounding box center [545, 19] width 98 height 16
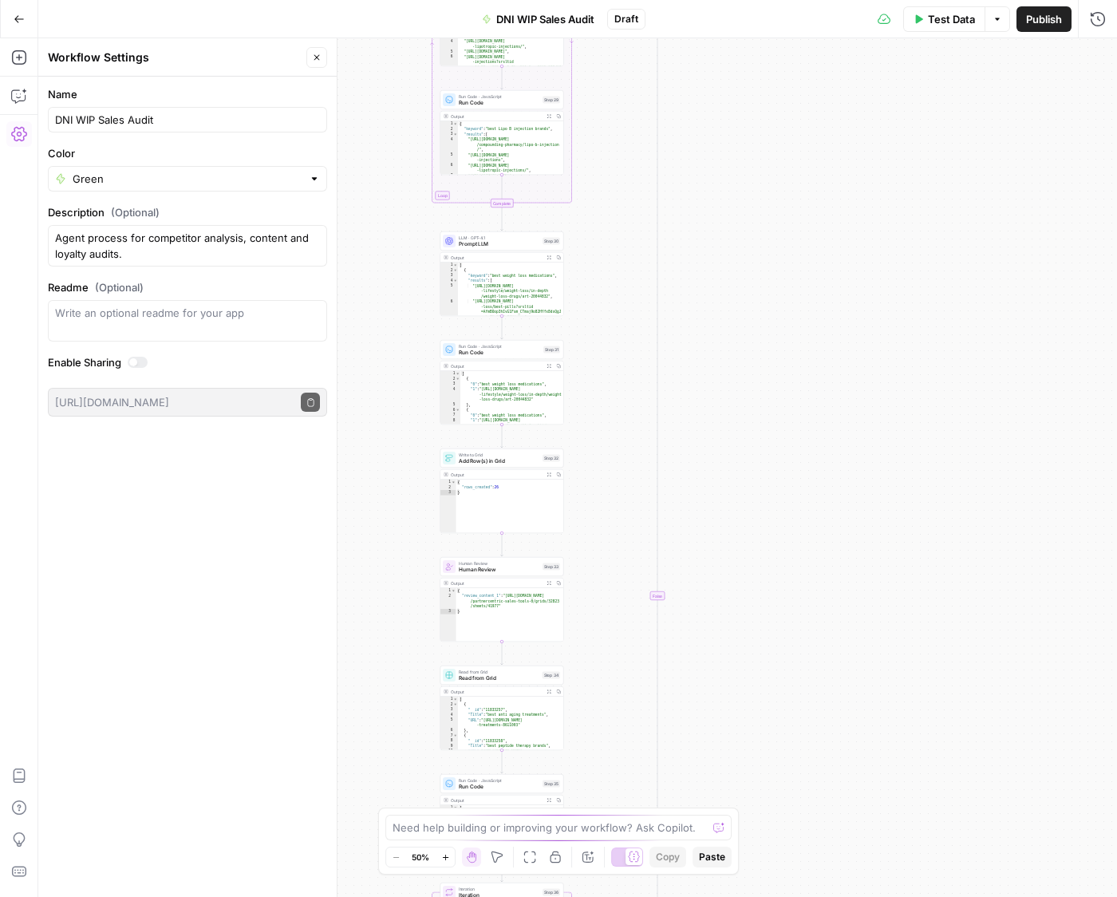
click at [571, 22] on span "DNI WIP Sales Audit" at bounding box center [545, 19] width 98 height 16
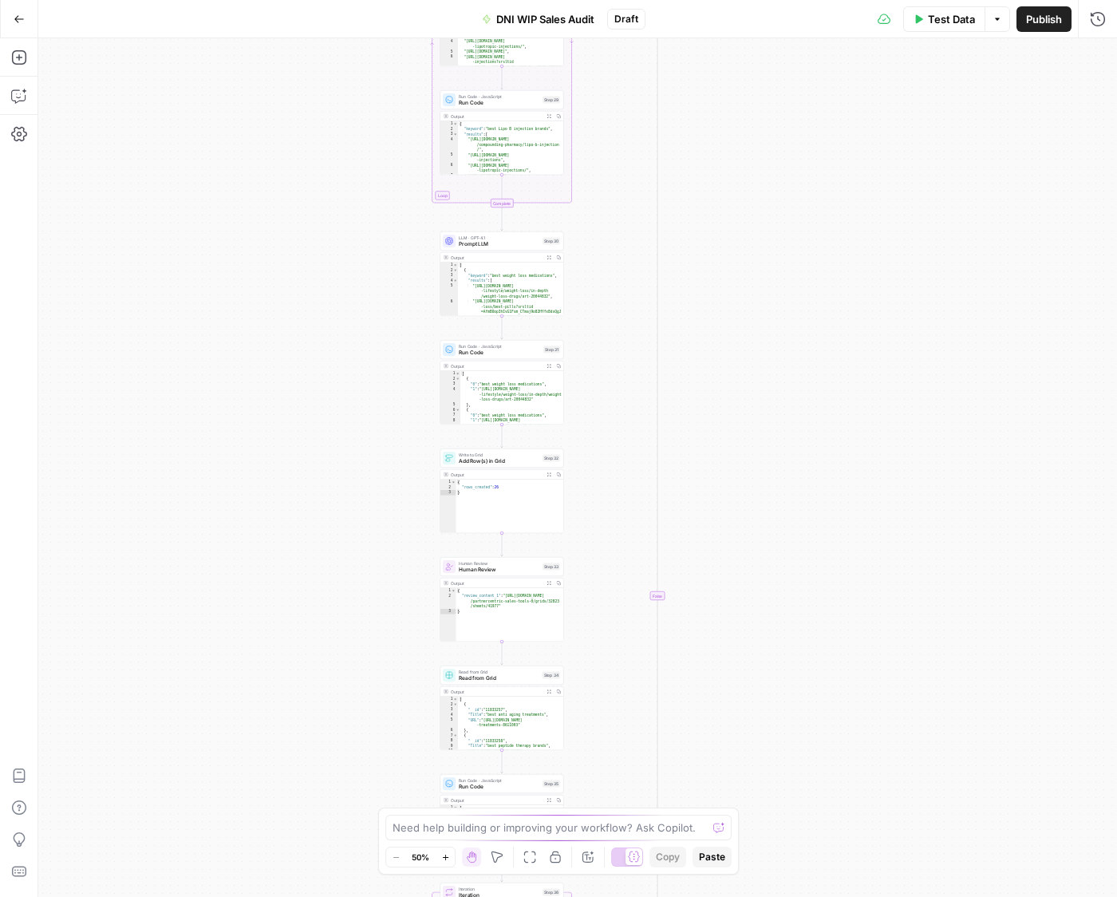
click at [632, 15] on span "Draft" at bounding box center [626, 19] width 24 height 14
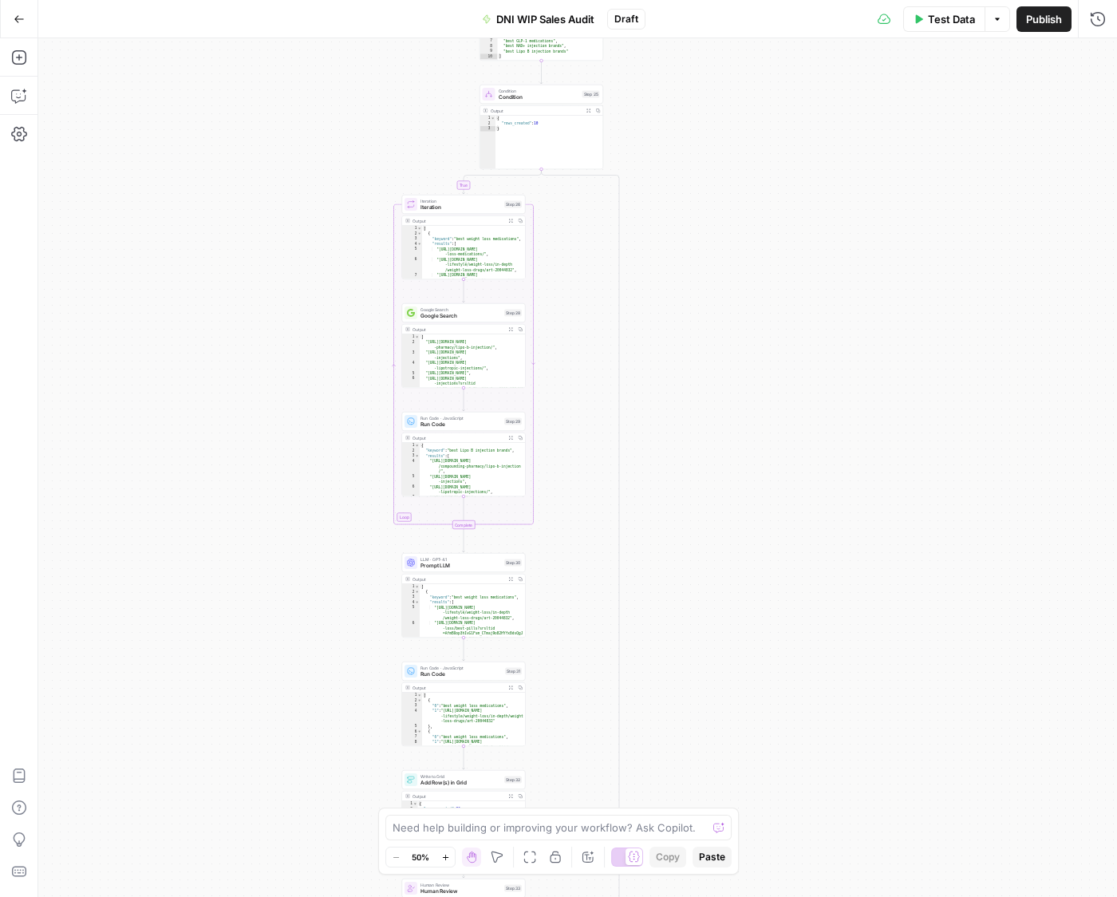
drag, startPoint x: 800, startPoint y: 145, endPoint x: 760, endPoint y: 718, distance: 574.1
click at [748, 715] on div "true true false true false true true true false false false false Workflow Inpu…" at bounding box center [577, 467] width 1079 height 858
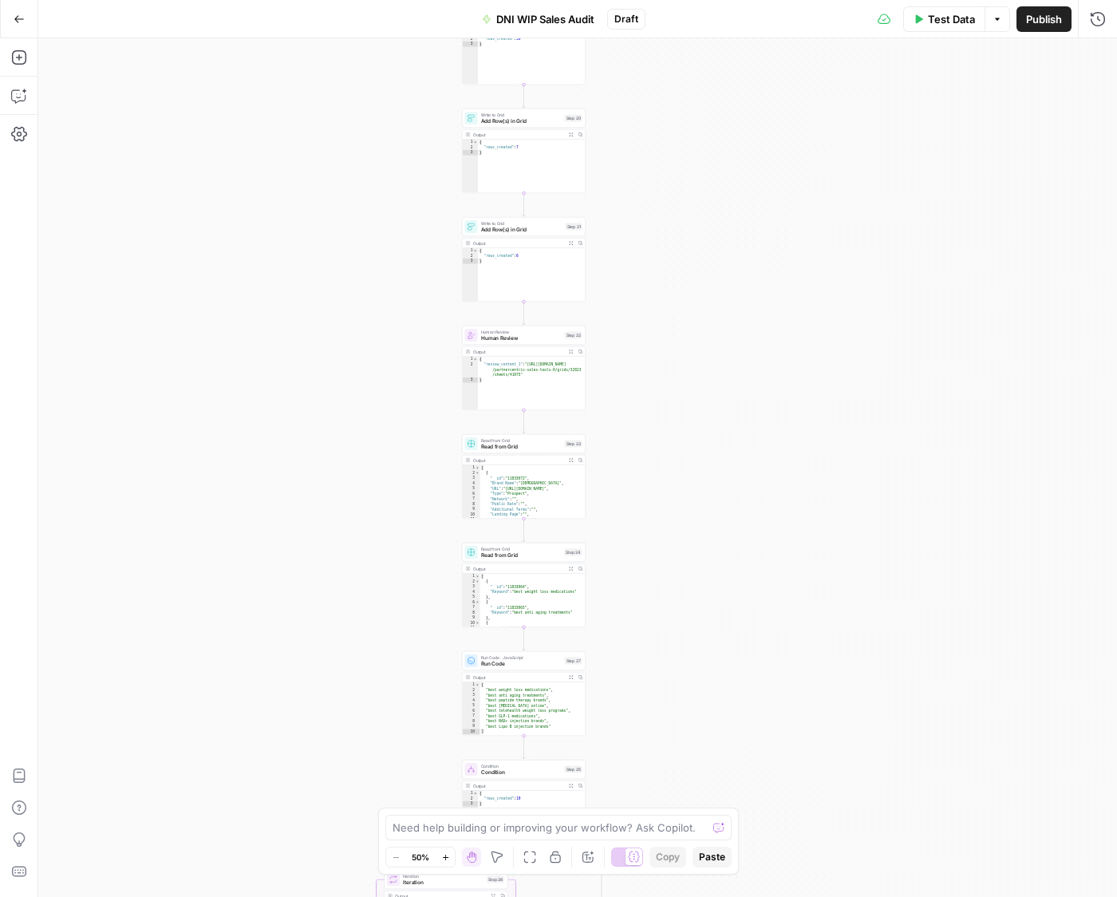
drag, startPoint x: 795, startPoint y: 229, endPoint x: 791, endPoint y: 696, distance: 466.7
click at [791, 699] on div "true true false true false true true true false false false false Workflow Inpu…" at bounding box center [577, 467] width 1079 height 858
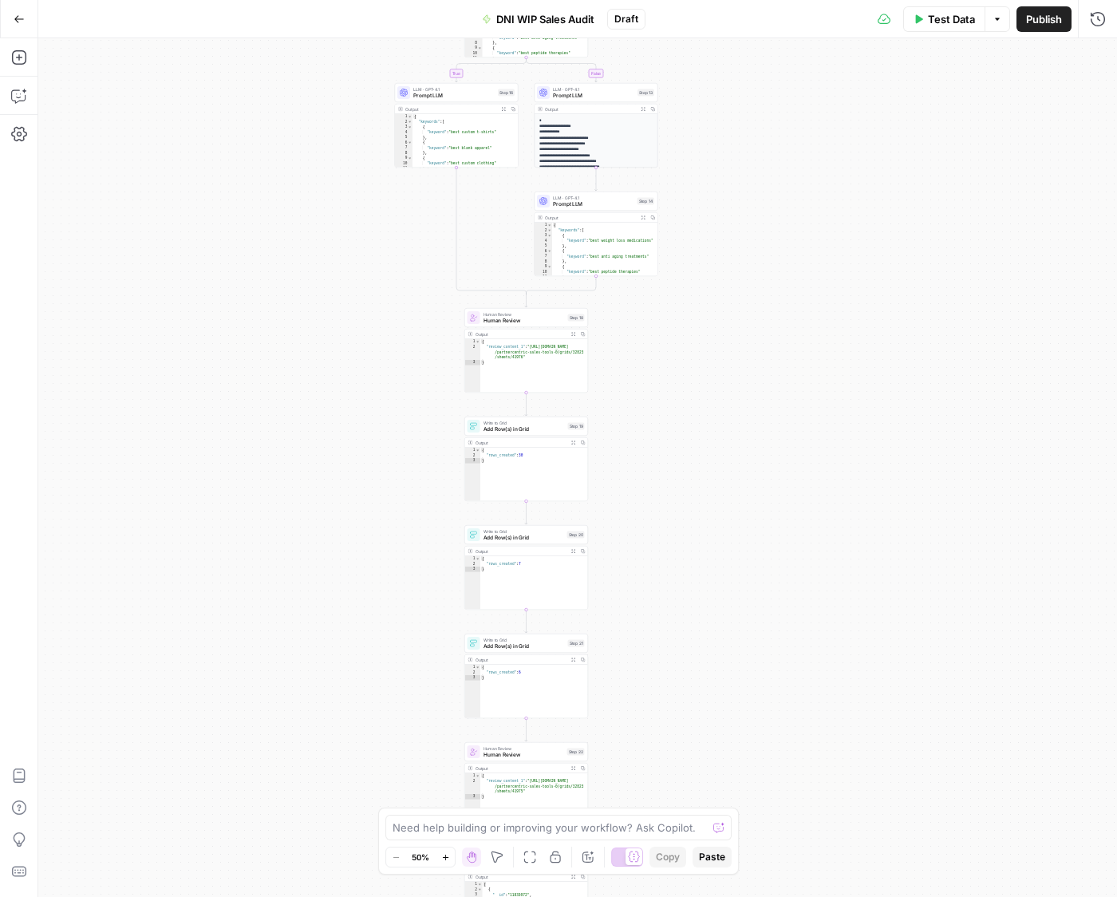
drag, startPoint x: 787, startPoint y: 195, endPoint x: 791, endPoint y: 574, distance: 378.9
click at [791, 577] on div "true true false true false true true true false false false false Workflow Inpu…" at bounding box center [577, 467] width 1079 height 858
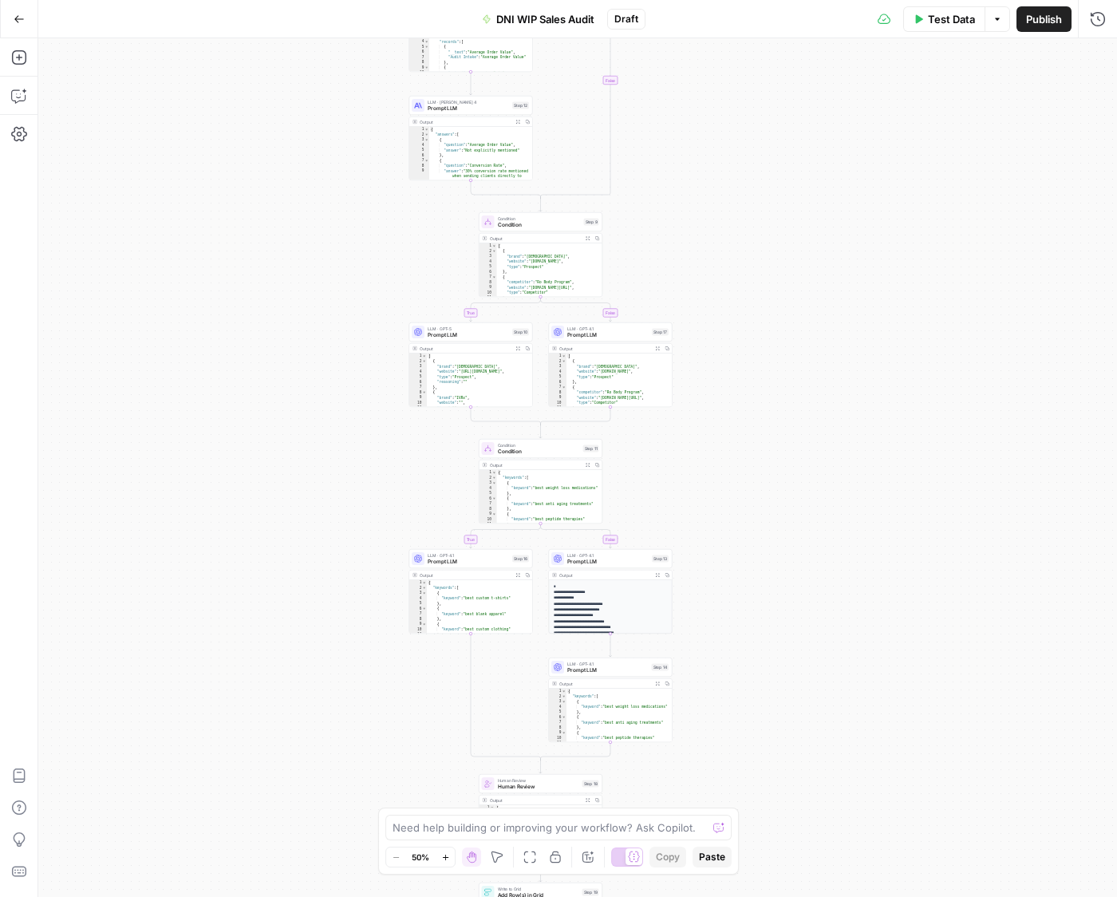
drag, startPoint x: 803, startPoint y: 158, endPoint x: 818, endPoint y: 680, distance: 522.7
click at [818, 680] on div "true true false true false true true true false false false false Workflow Inpu…" at bounding box center [577, 467] width 1079 height 858
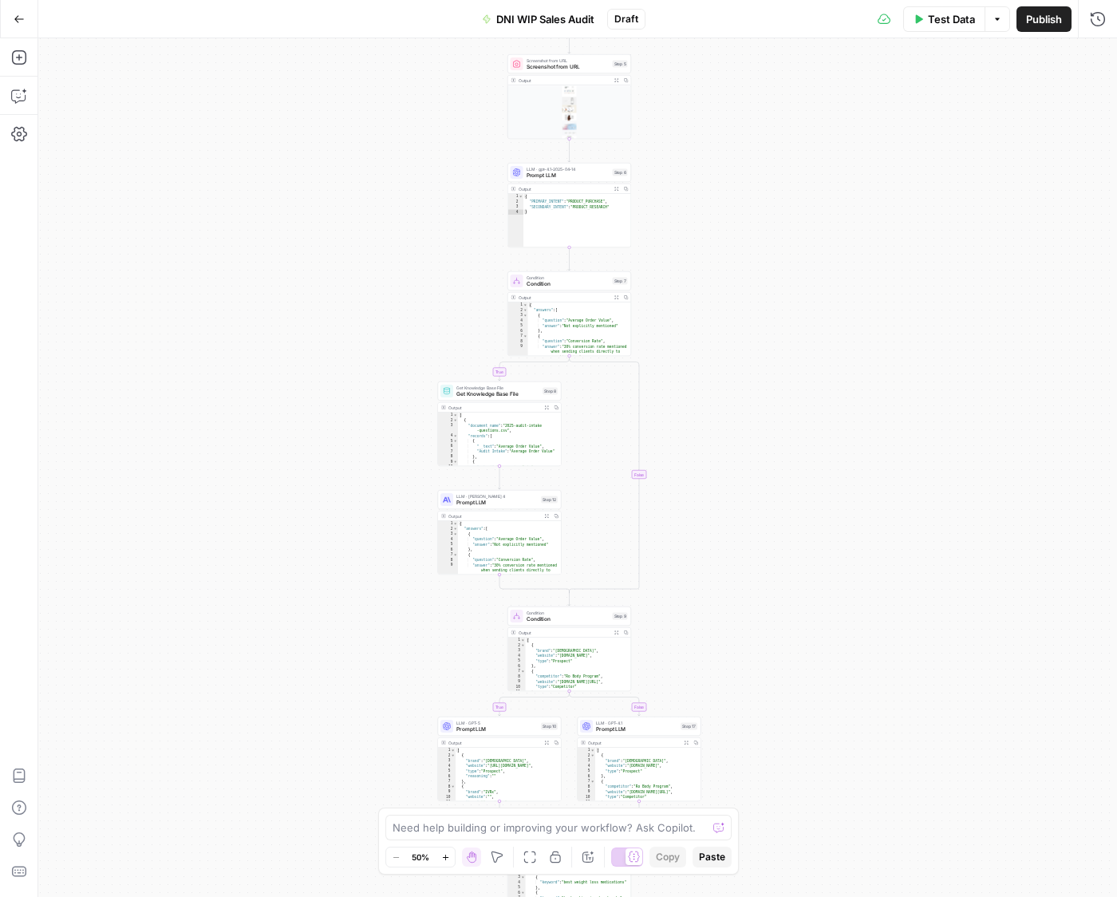
drag, startPoint x: 829, startPoint y: 131, endPoint x: 859, endPoint y: 485, distance: 355.5
click at [859, 485] on div "true true false true false true true true false false false false Workflow Inpu…" at bounding box center [577, 467] width 1079 height 858
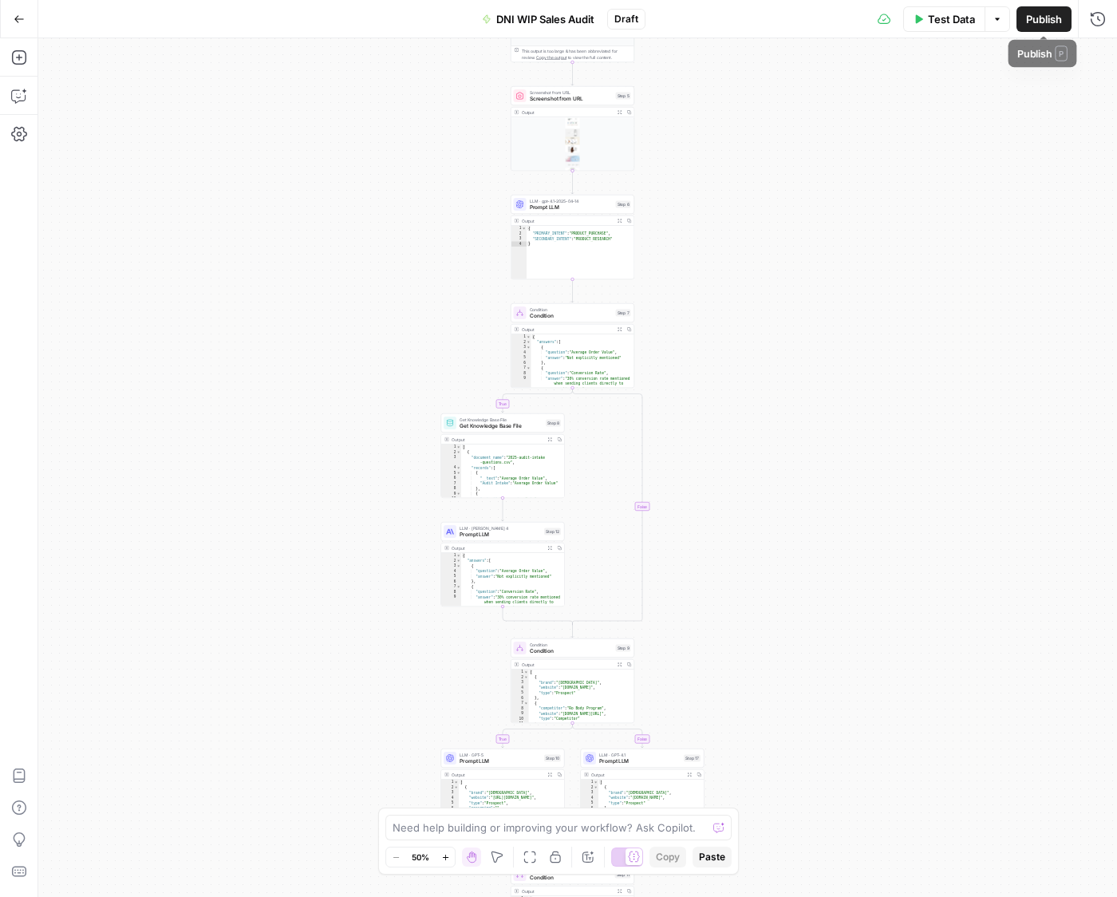
click at [1028, 14] on span "Publish" at bounding box center [1044, 19] width 36 height 16
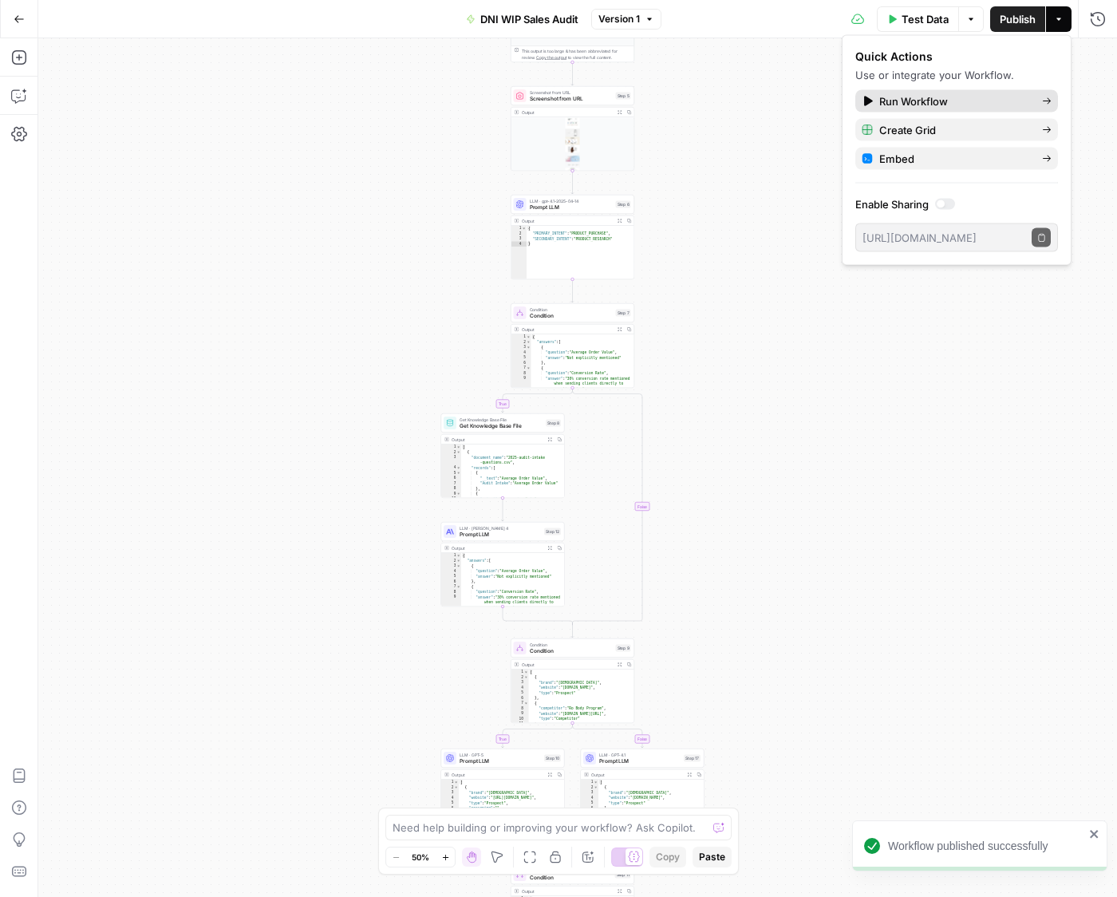
click at [897, 107] on span "Run Workflow" at bounding box center [954, 101] width 150 height 16
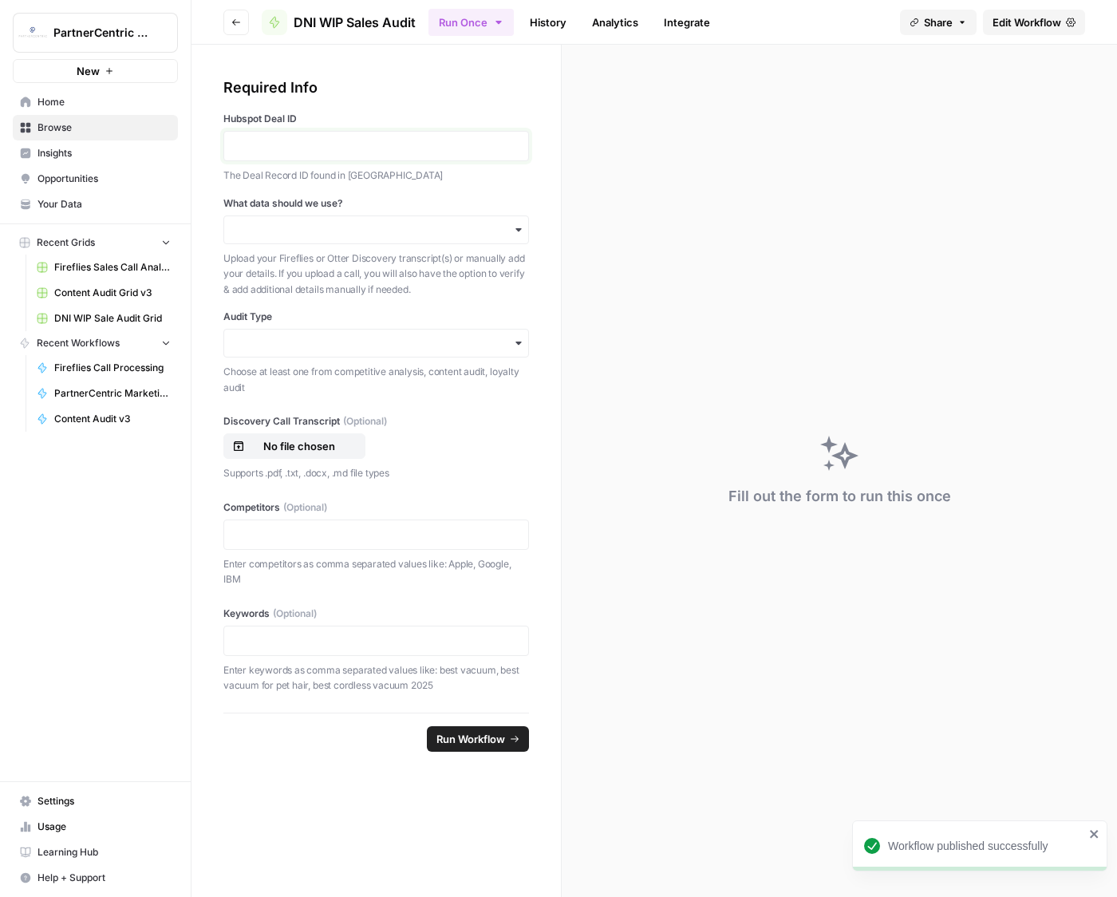
click at [353, 140] on p at bounding box center [376, 146] width 285 height 16
click at [355, 231] on input "What data should we use?" at bounding box center [376, 230] width 285 height 16
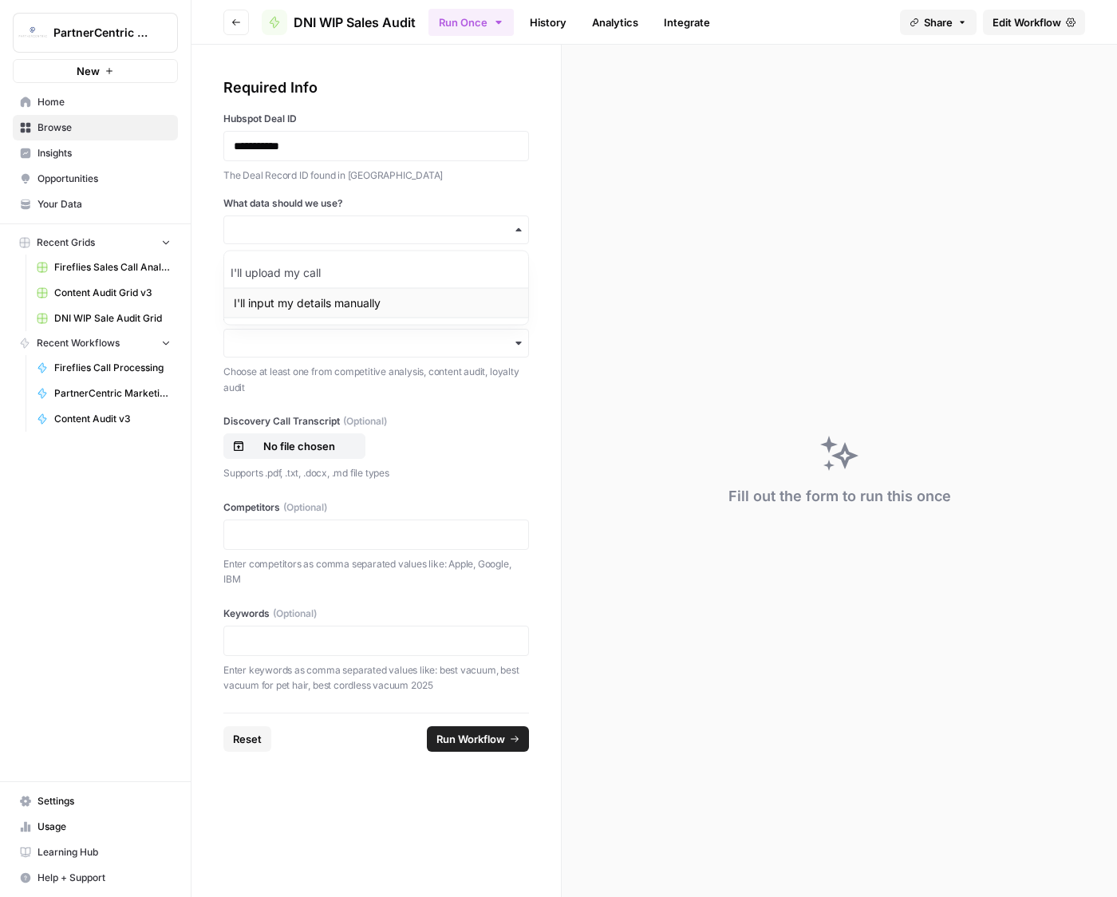
click at [345, 309] on div "I'll input my details manually" at bounding box center [376, 303] width 304 height 30
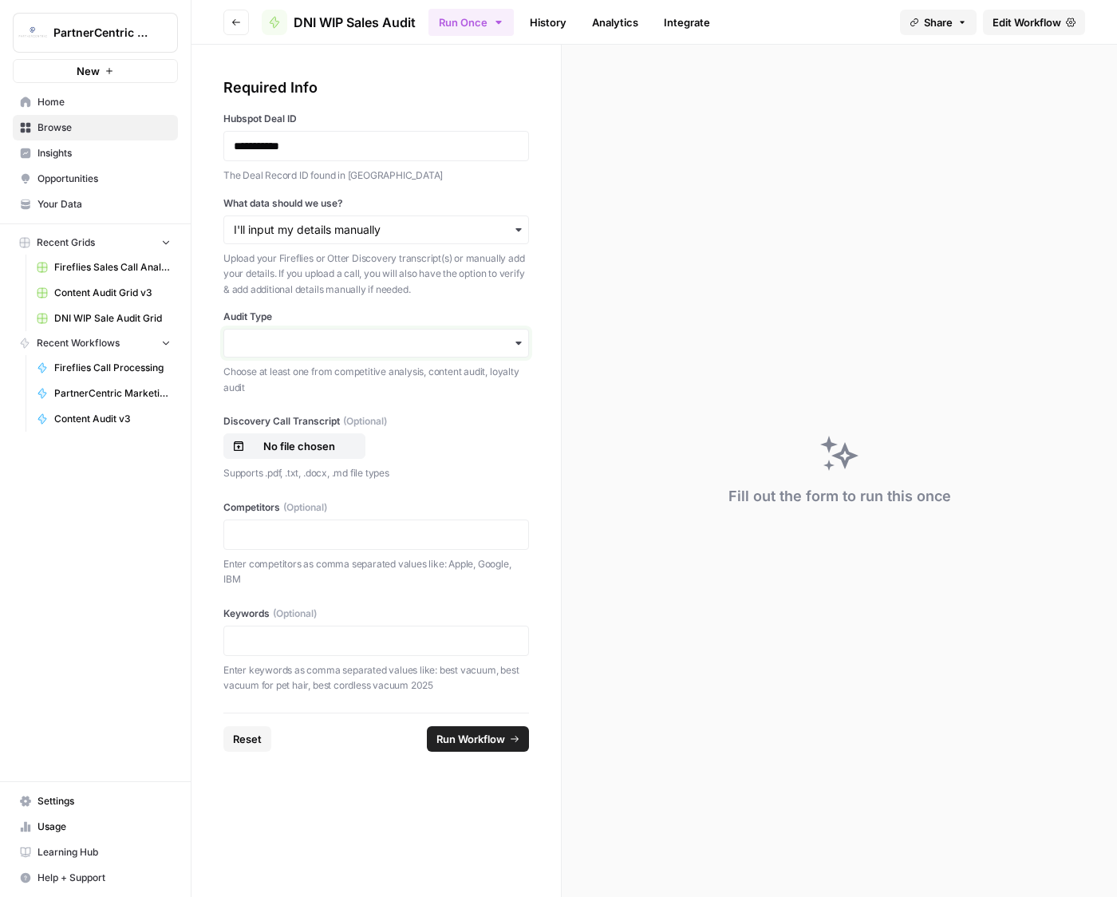
click at [325, 341] on input "Audit Type" at bounding box center [376, 343] width 285 height 16
click at [318, 431] on div "Competitive analysis Content audit Loyalty audit" at bounding box center [376, 416] width 306 height 105
click at [318, 428] on div "Content audit" at bounding box center [376, 416] width 304 height 30
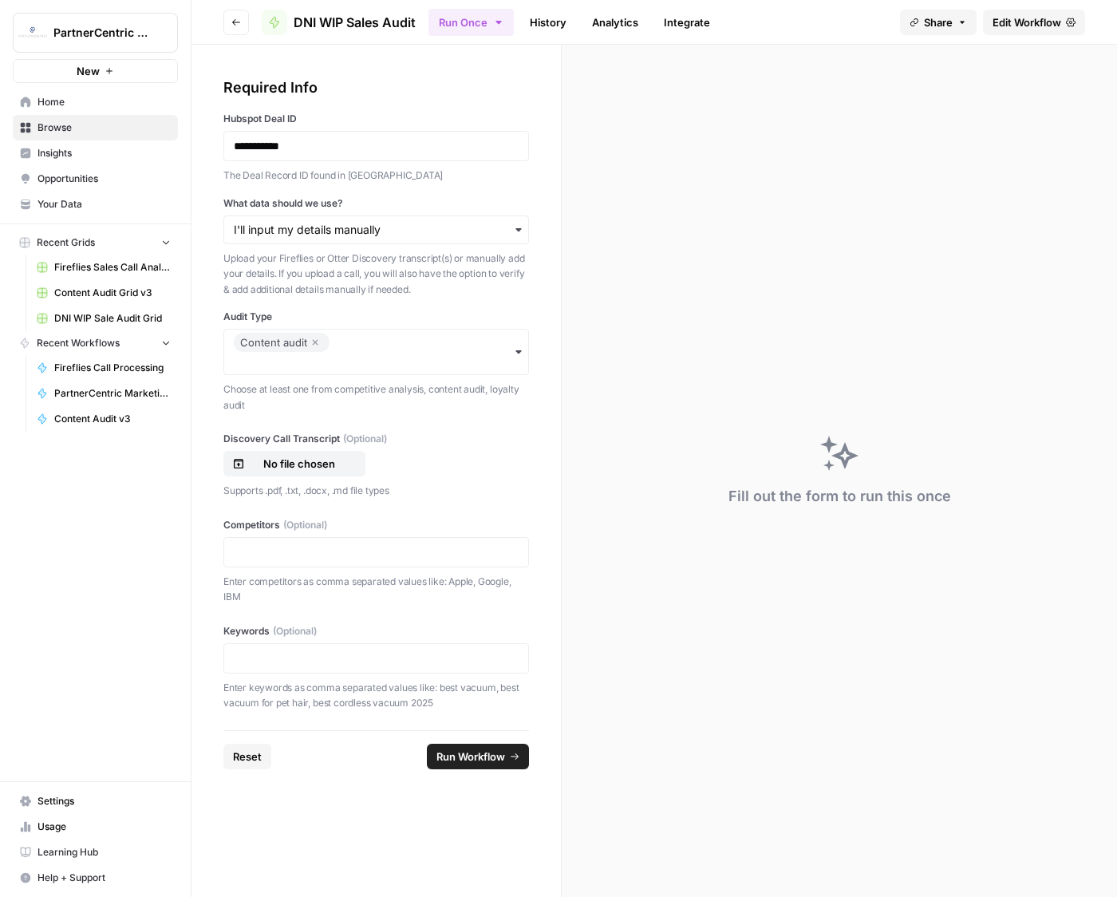
click at [452, 758] on span "Run Workflow" at bounding box center [470, 756] width 69 height 16
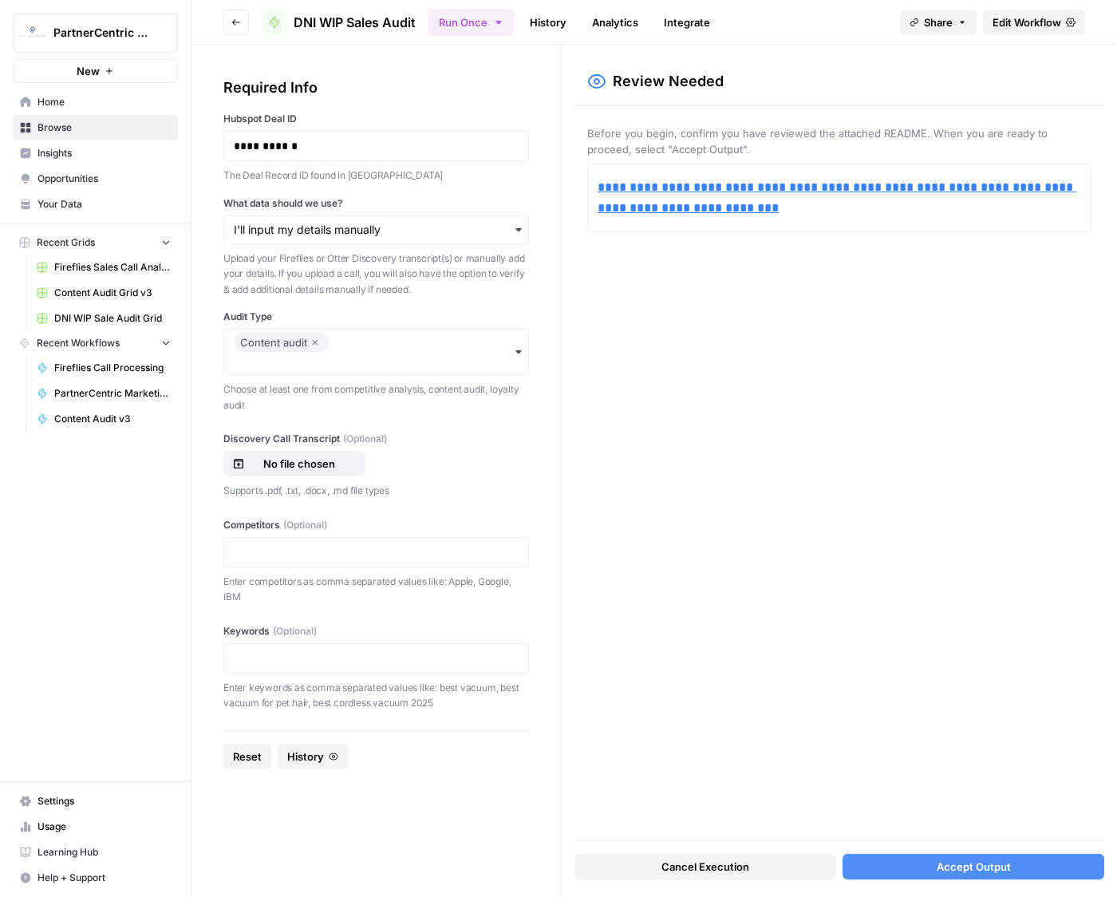
click at [951, 876] on button "Accept Output" at bounding box center [973, 867] width 262 height 26
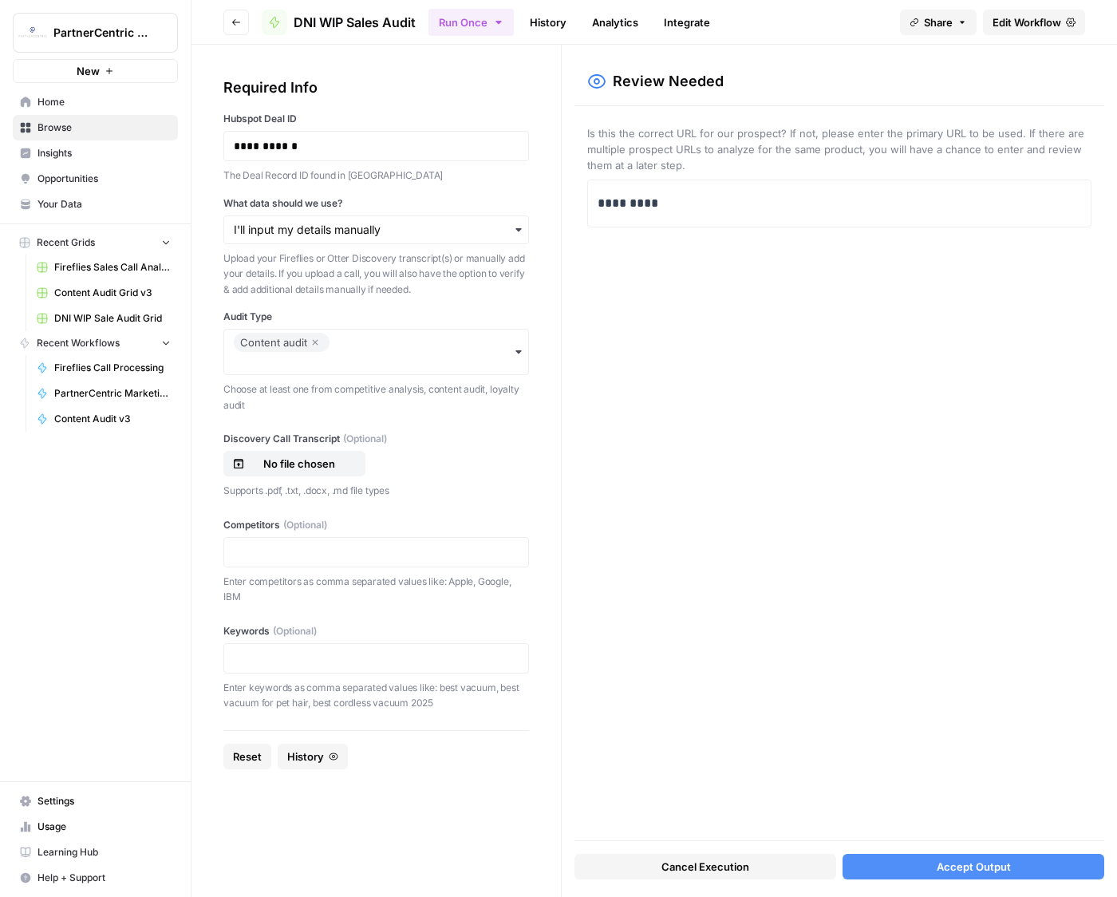
click at [1006, 873] on span "Accept Output" at bounding box center [974, 866] width 74 height 16
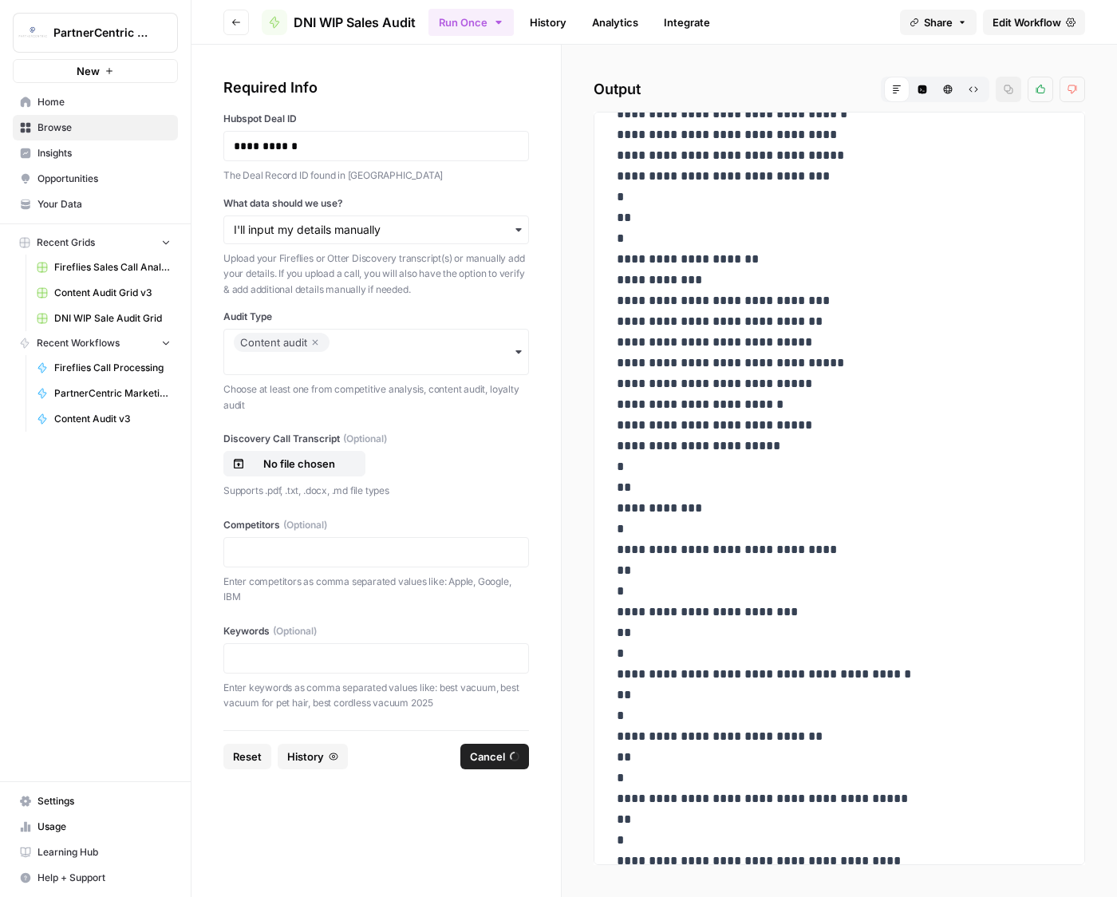
scroll to position [905, 0]
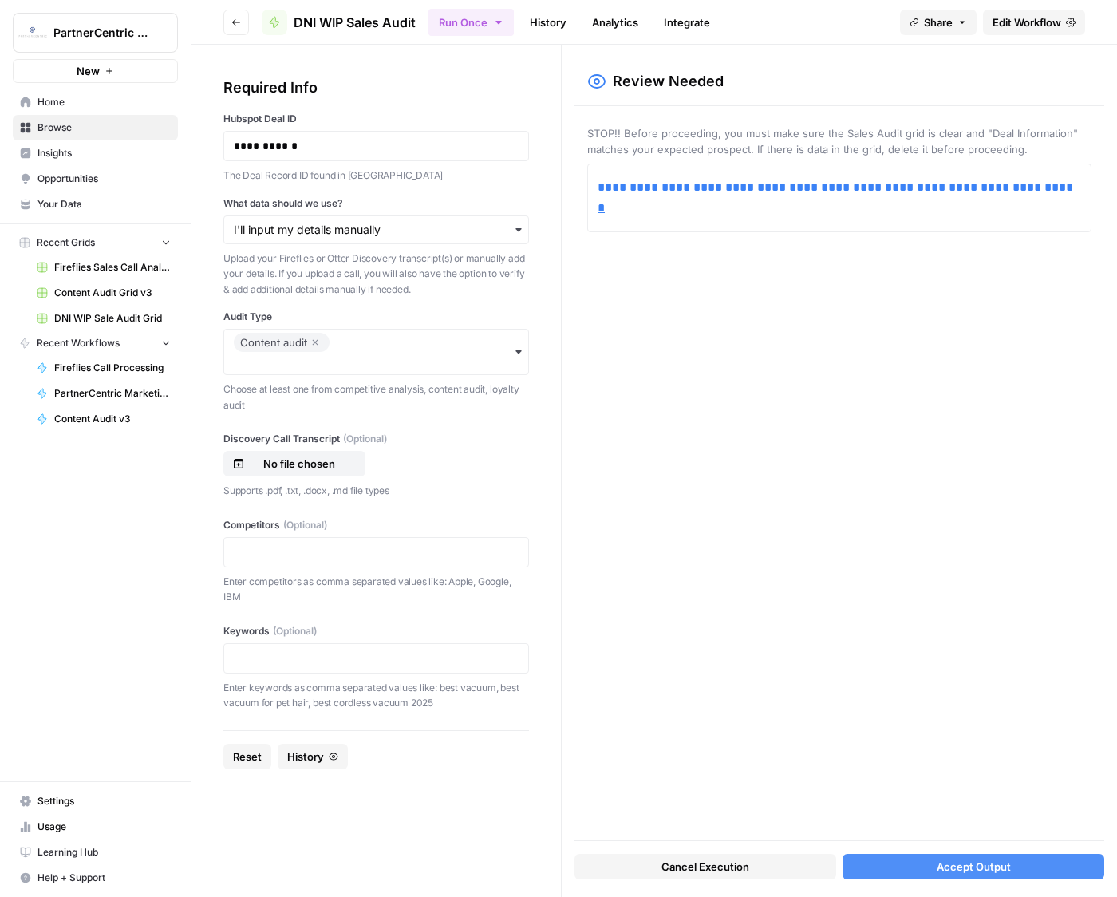
click at [968, 858] on button "Accept Output" at bounding box center [973, 867] width 262 height 26
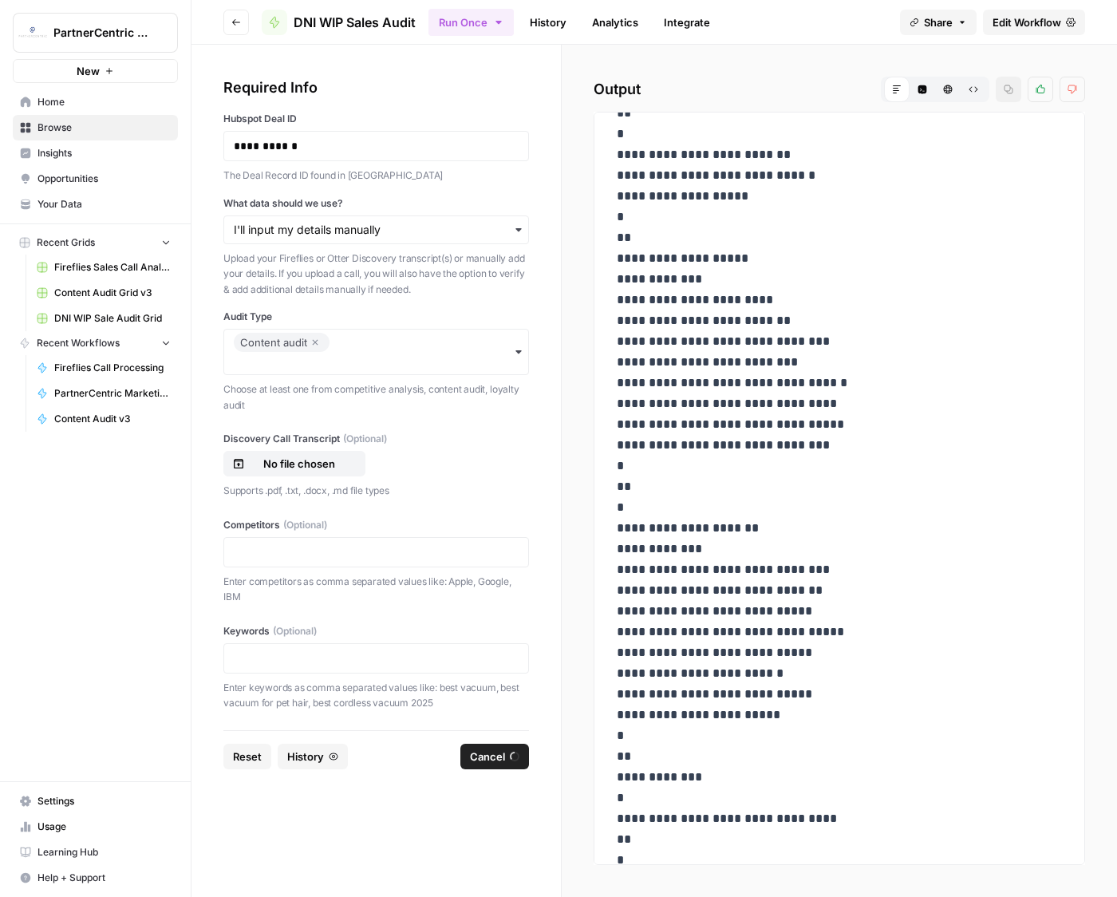
scroll to position [946, 0]
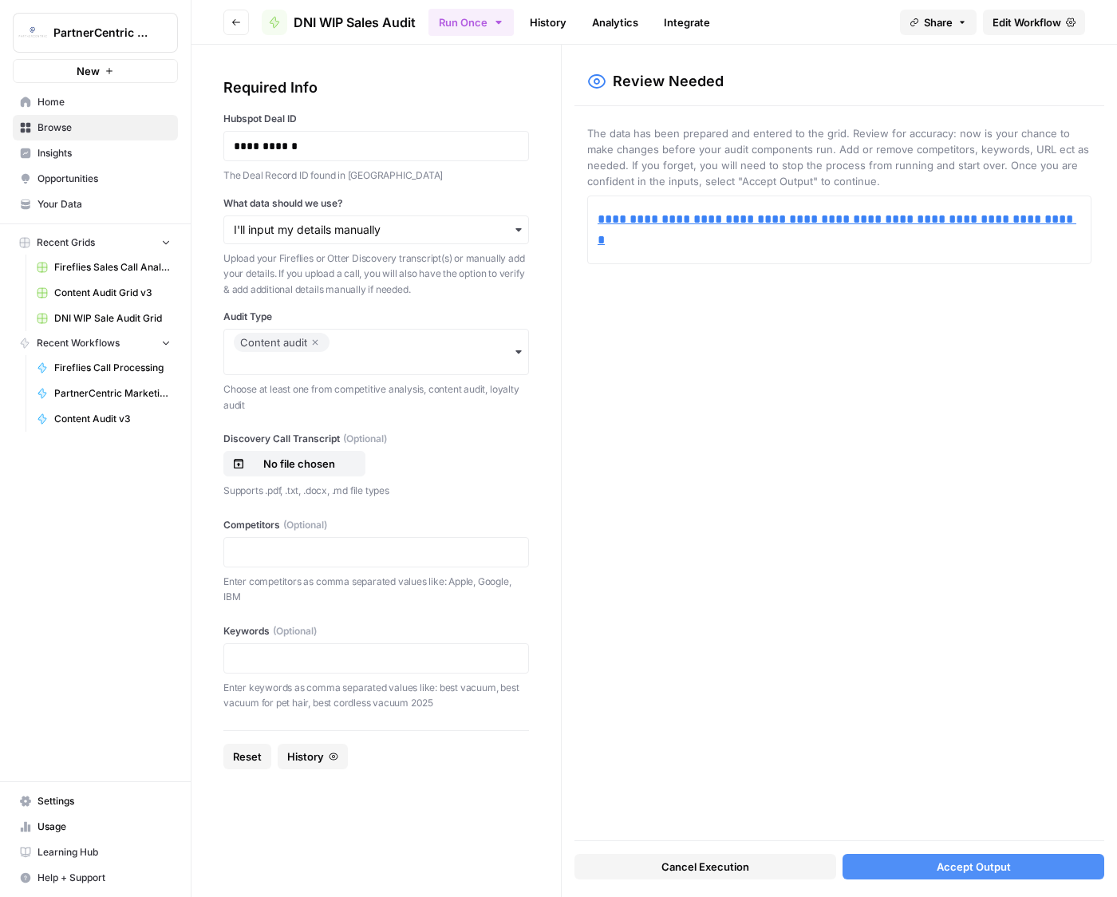
click at [957, 872] on span "Accept Output" at bounding box center [974, 866] width 74 height 16
click at [925, 854] on button "Accept Output" at bounding box center [973, 867] width 262 height 26
